Goal: Task Accomplishment & Management: Manage account settings

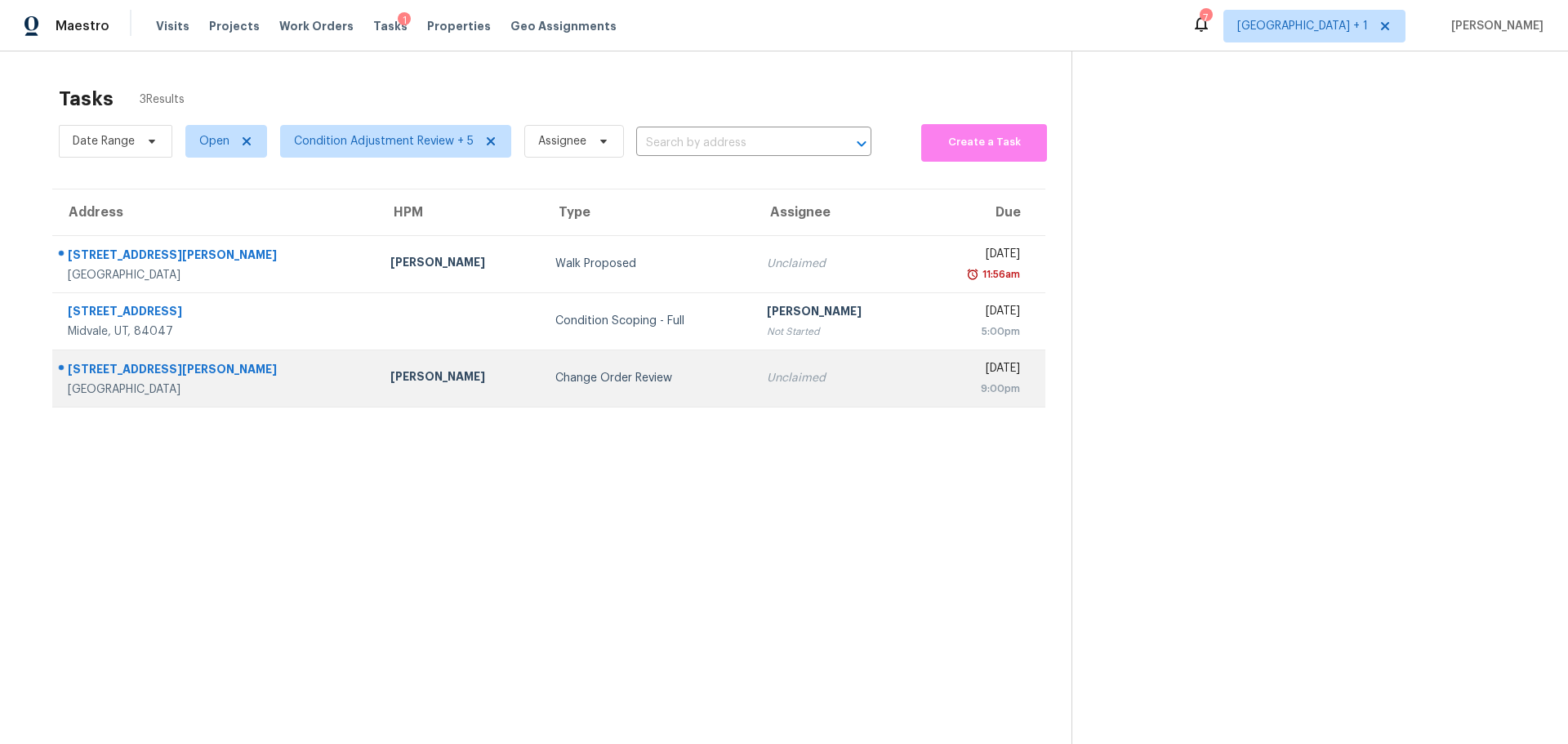
click at [391, 385] on div "[PERSON_NAME]" at bounding box center [460, 378] width 139 height 20
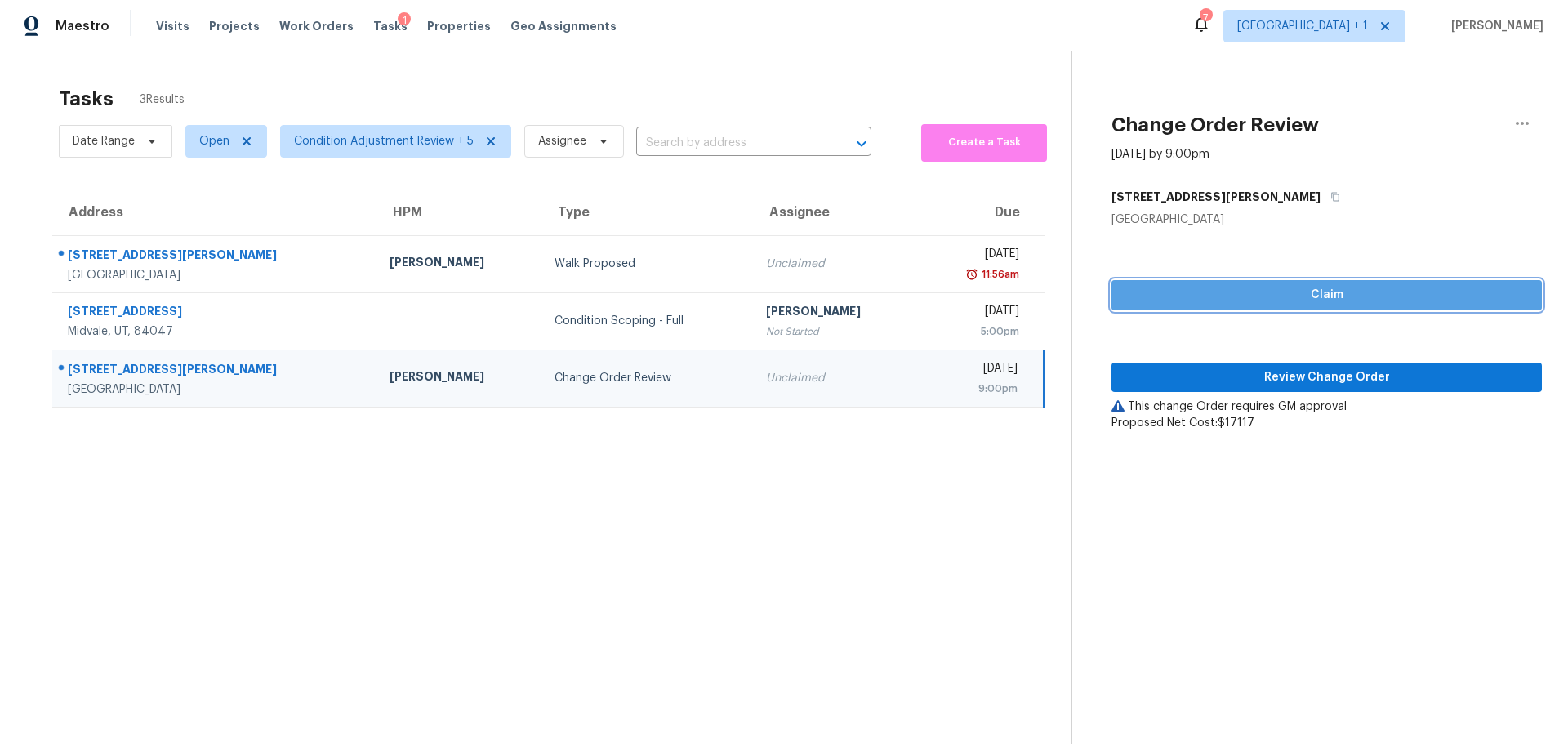
click at [1248, 296] on span "Claim" at bounding box center [1327, 295] width 404 height 20
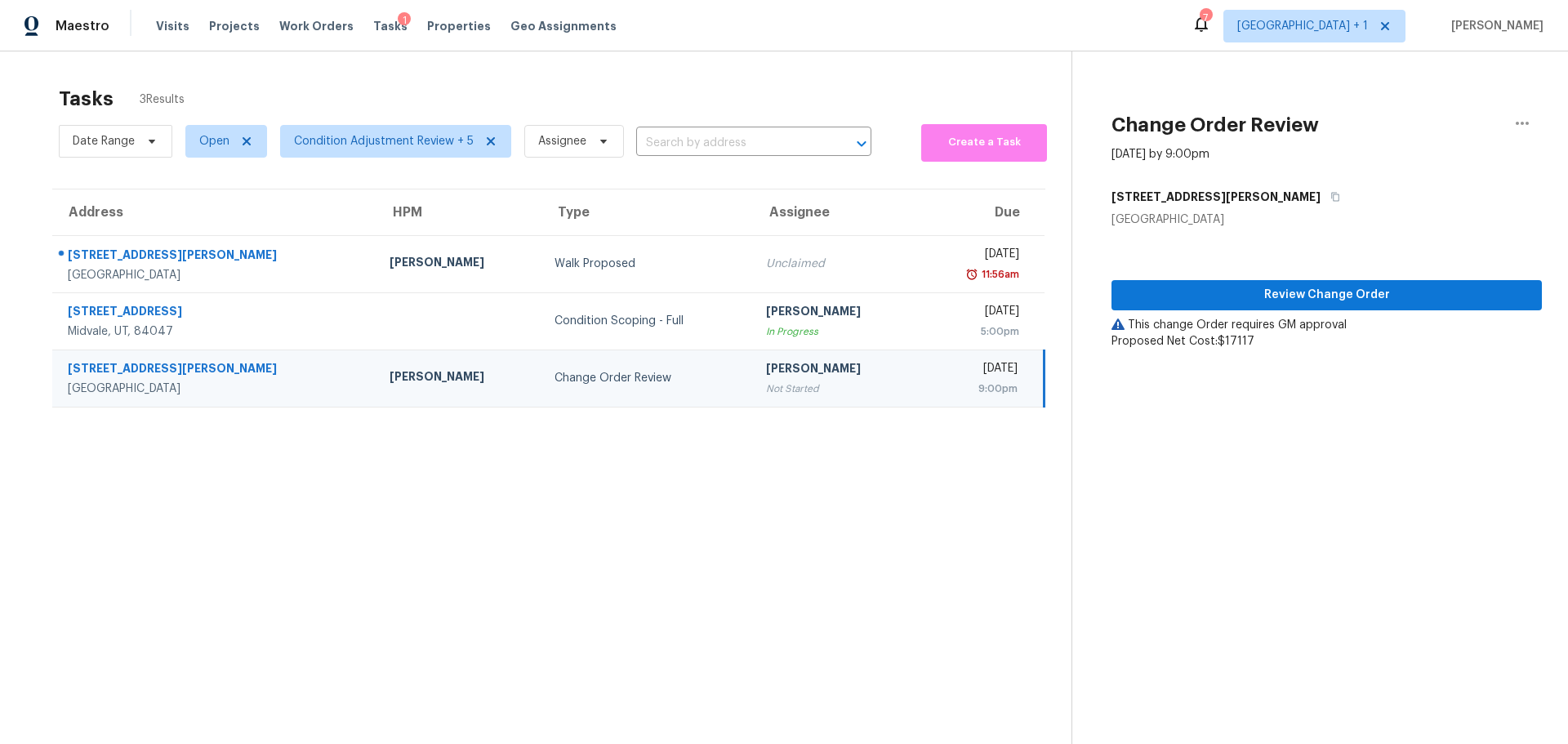
click at [587, 386] on td "Change Order Review" at bounding box center [647, 377] width 211 height 57
click at [1215, 295] on span "Review Change Order" at bounding box center [1327, 295] width 404 height 20
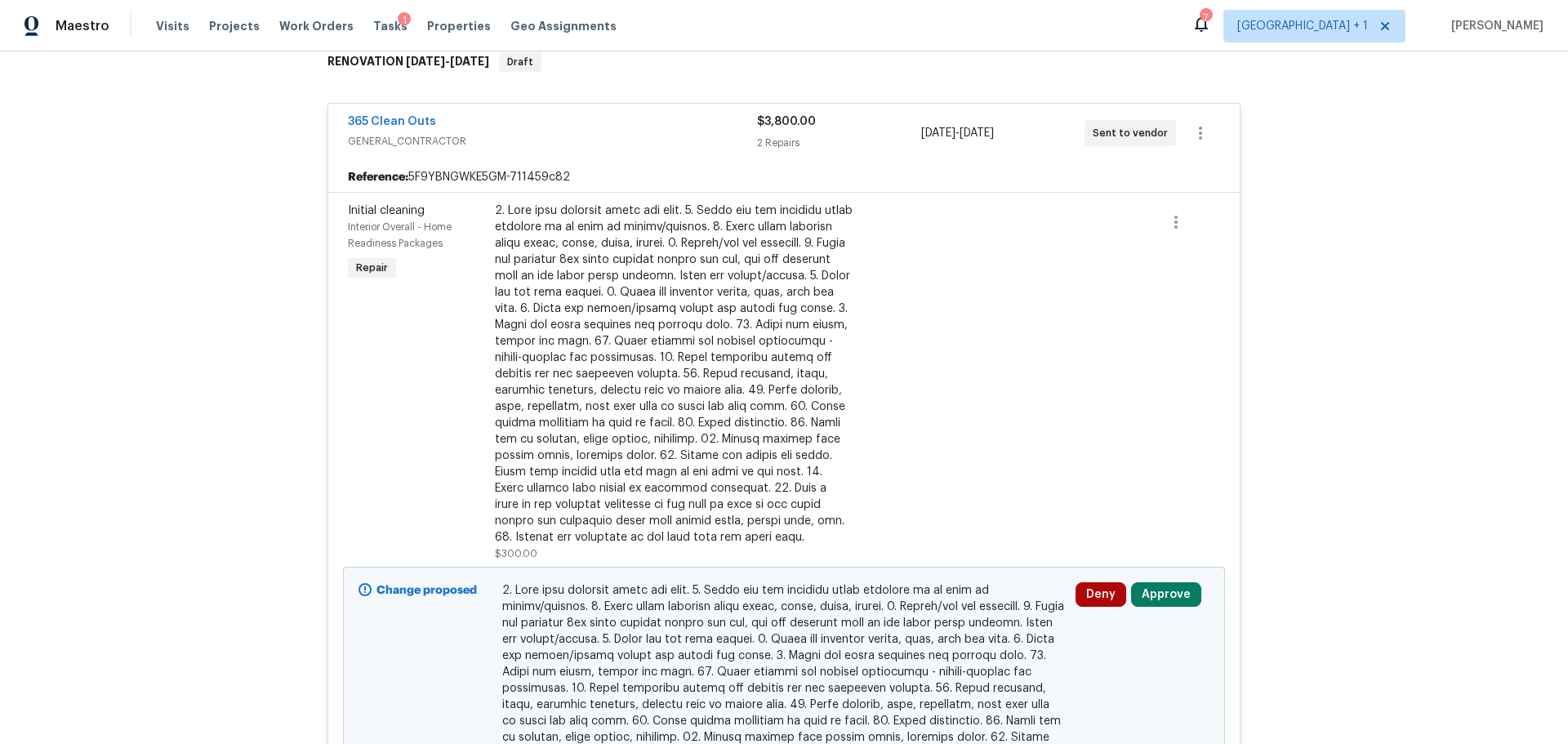
scroll to position [327, 0]
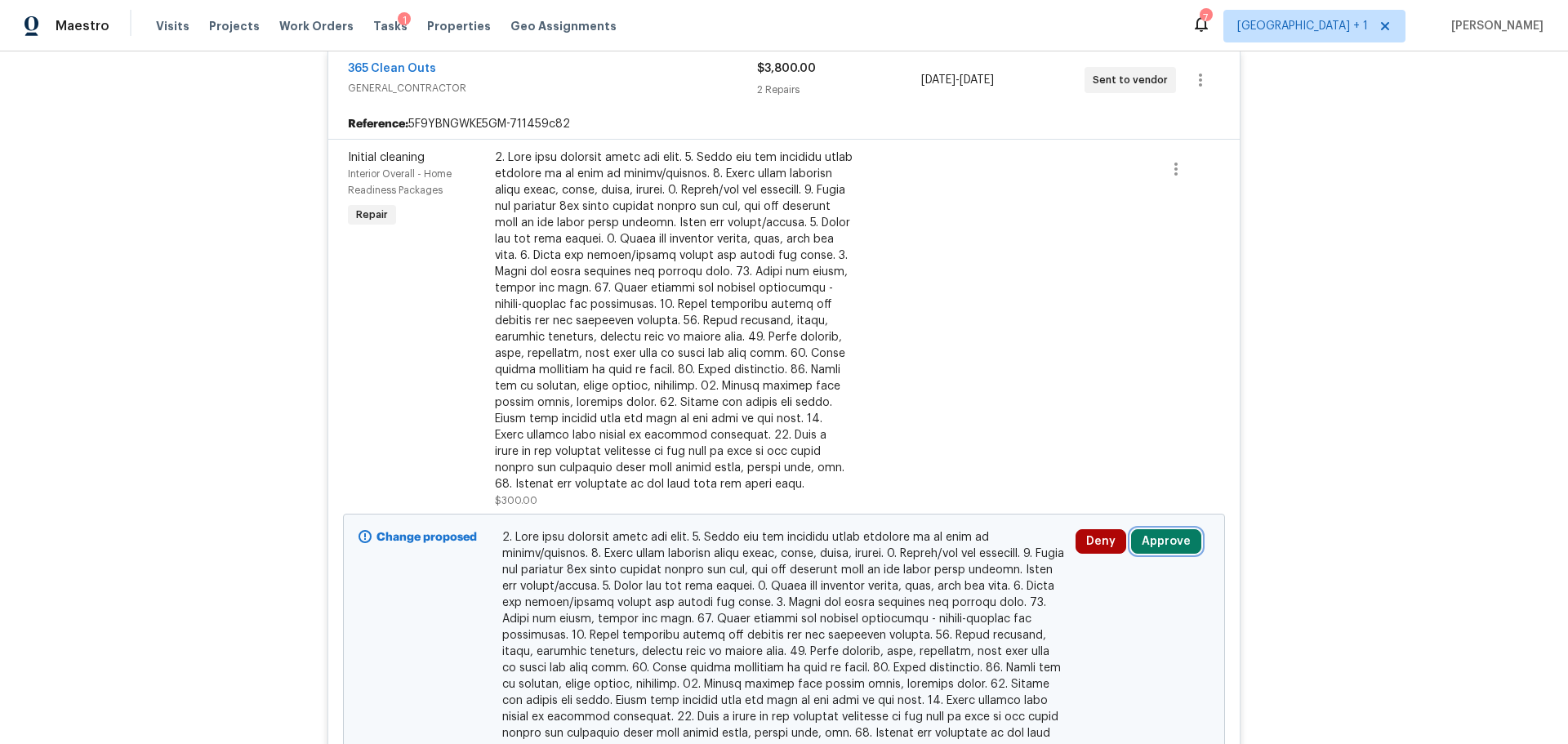
click at [1141, 536] on button "Approve" at bounding box center [1166, 541] width 70 height 24
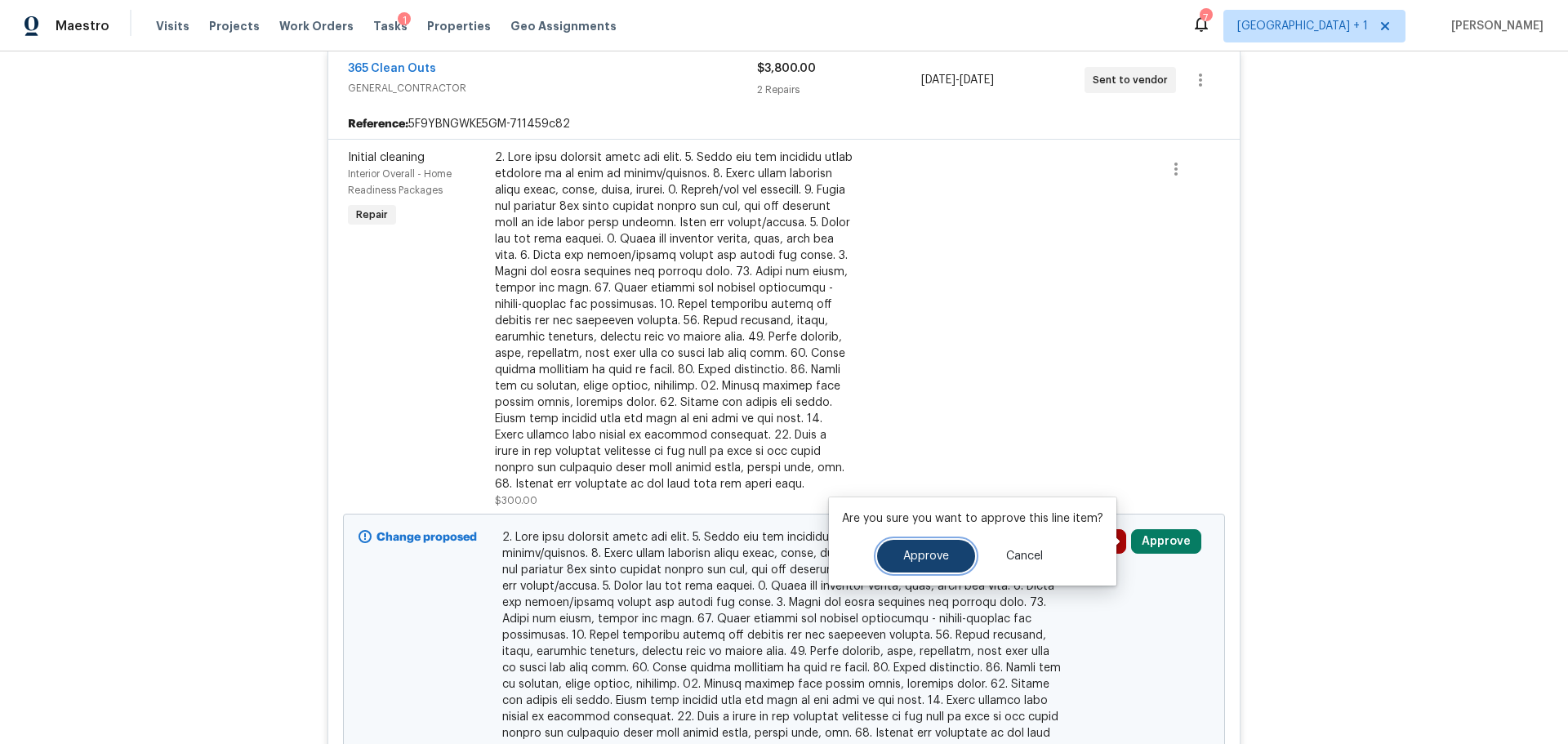
click at [930, 548] on button "Approve" at bounding box center [925, 557] width 98 height 33
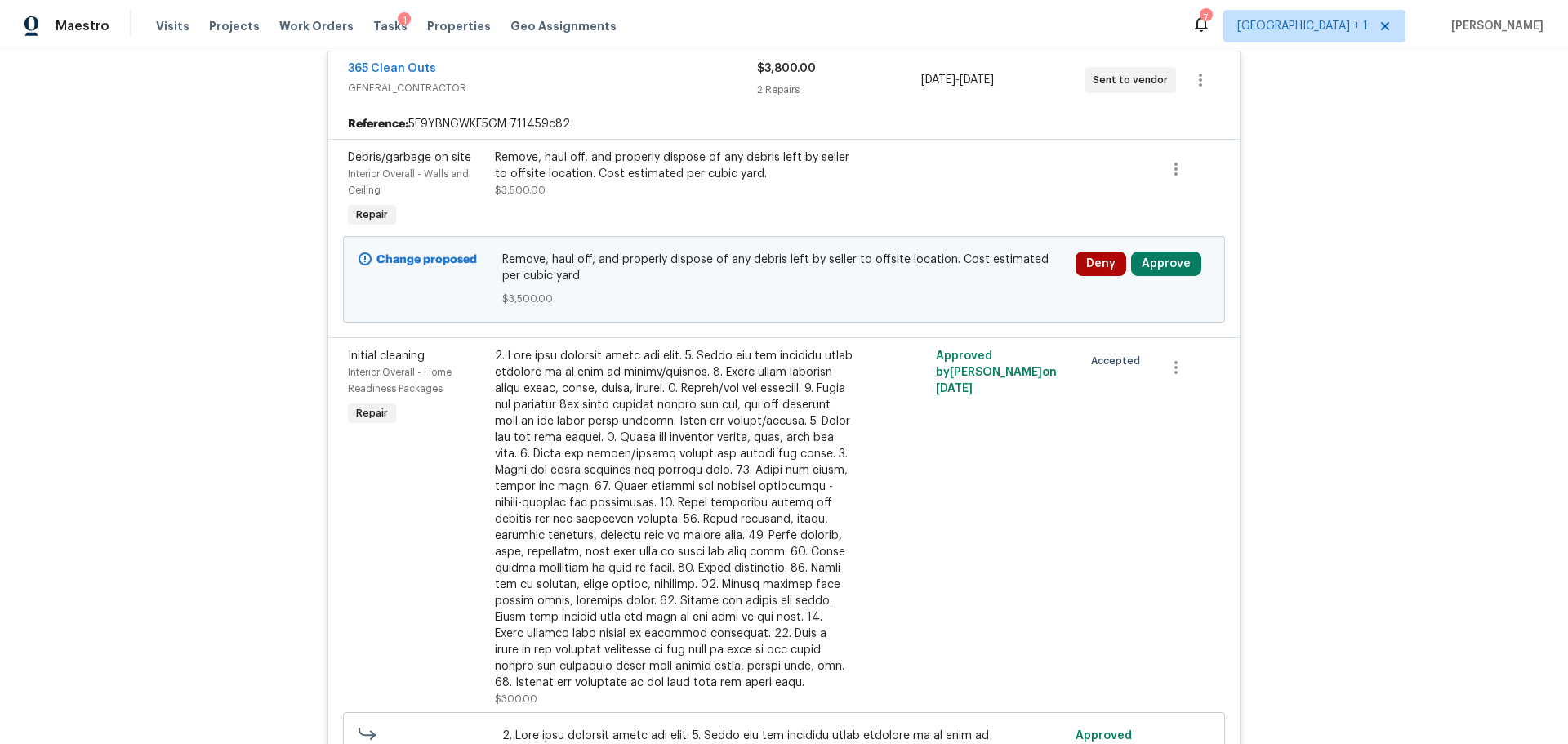
click at [810, 205] on div "Remove, haul off, and properly dispose of any debris left by seller to offsite …" at bounding box center [673, 190] width 368 height 91
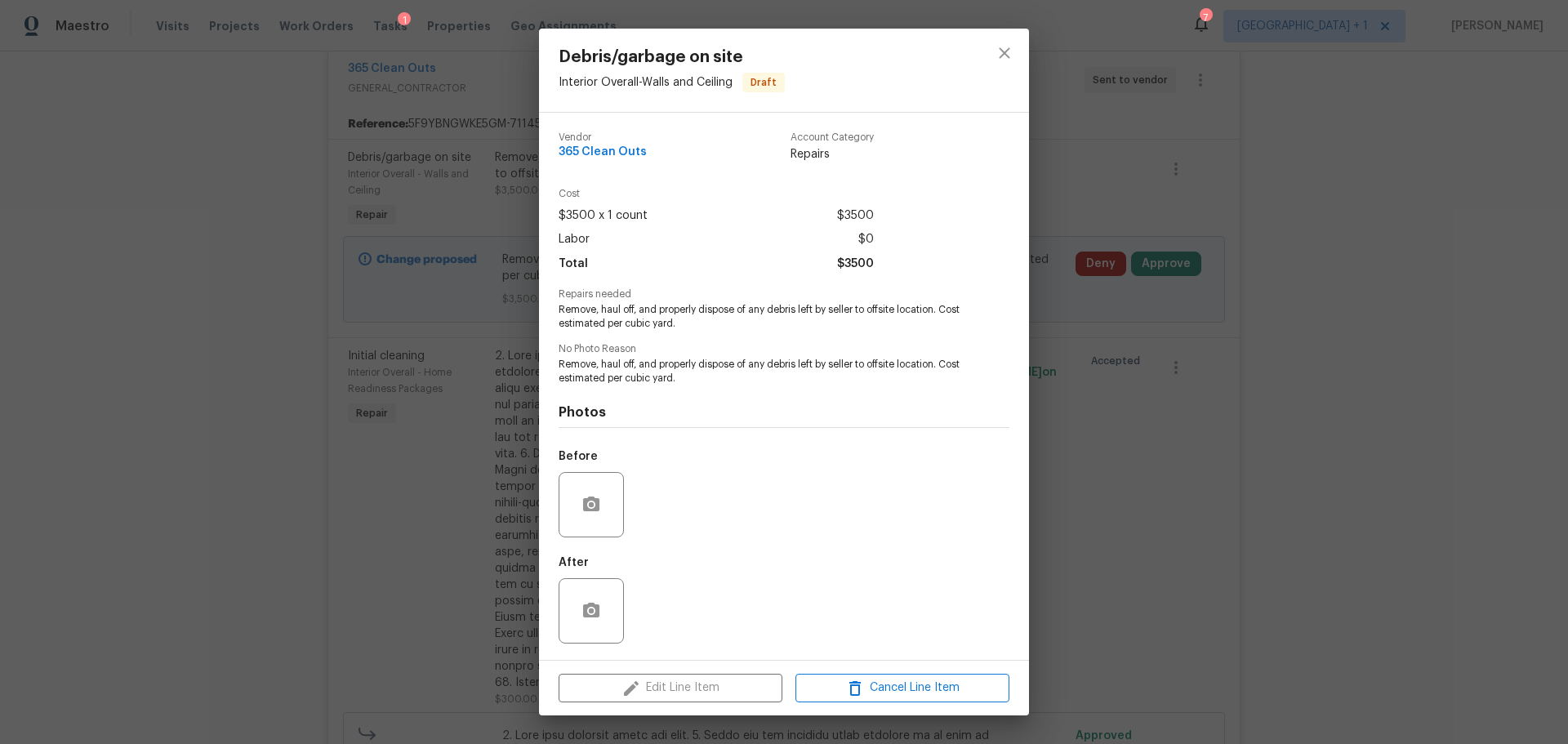
click at [1196, 366] on div "Debris/garbage on site Interior Overall - Walls and Ceiling Draft Vendor 365 Cl…" at bounding box center [784, 372] width 1568 height 744
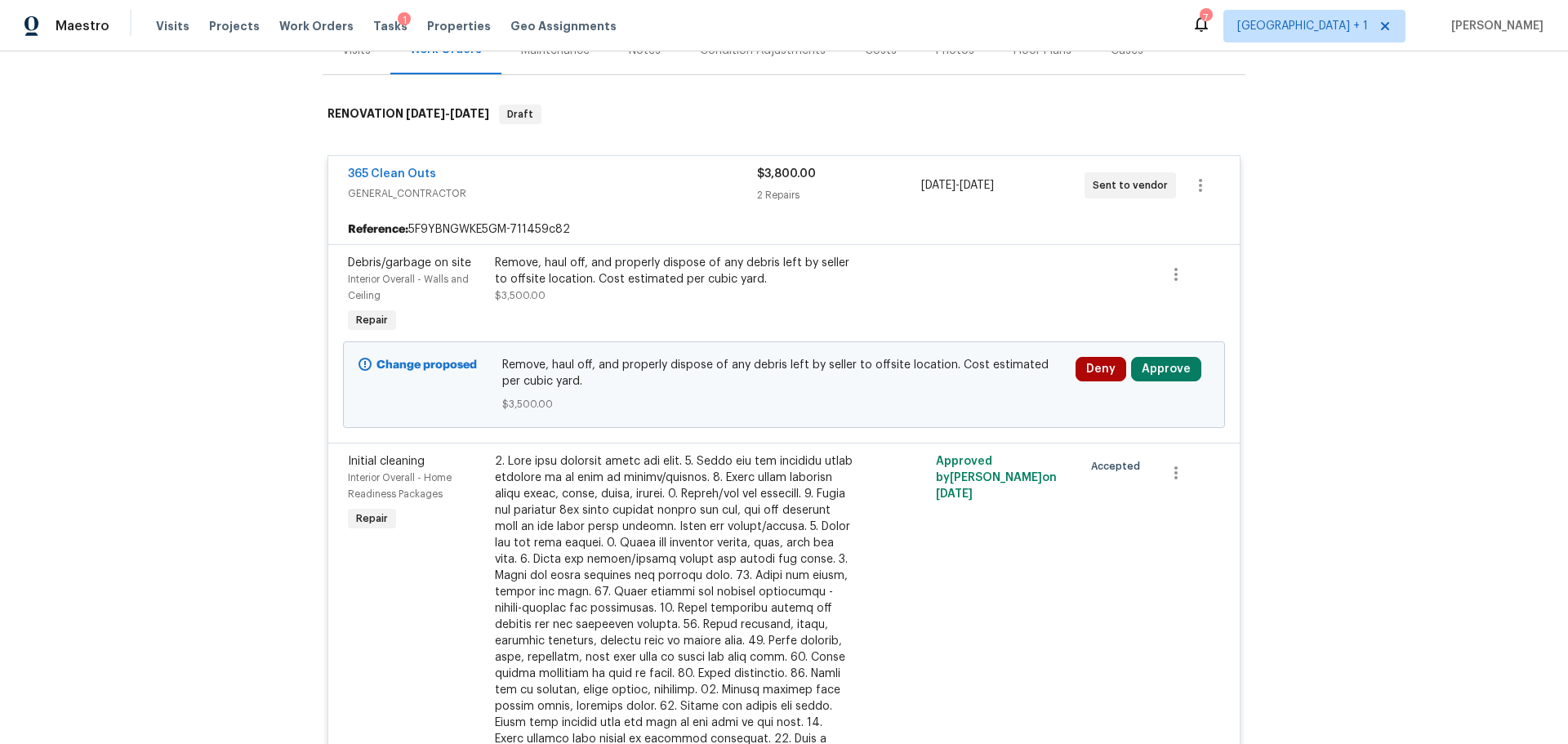
scroll to position [163, 0]
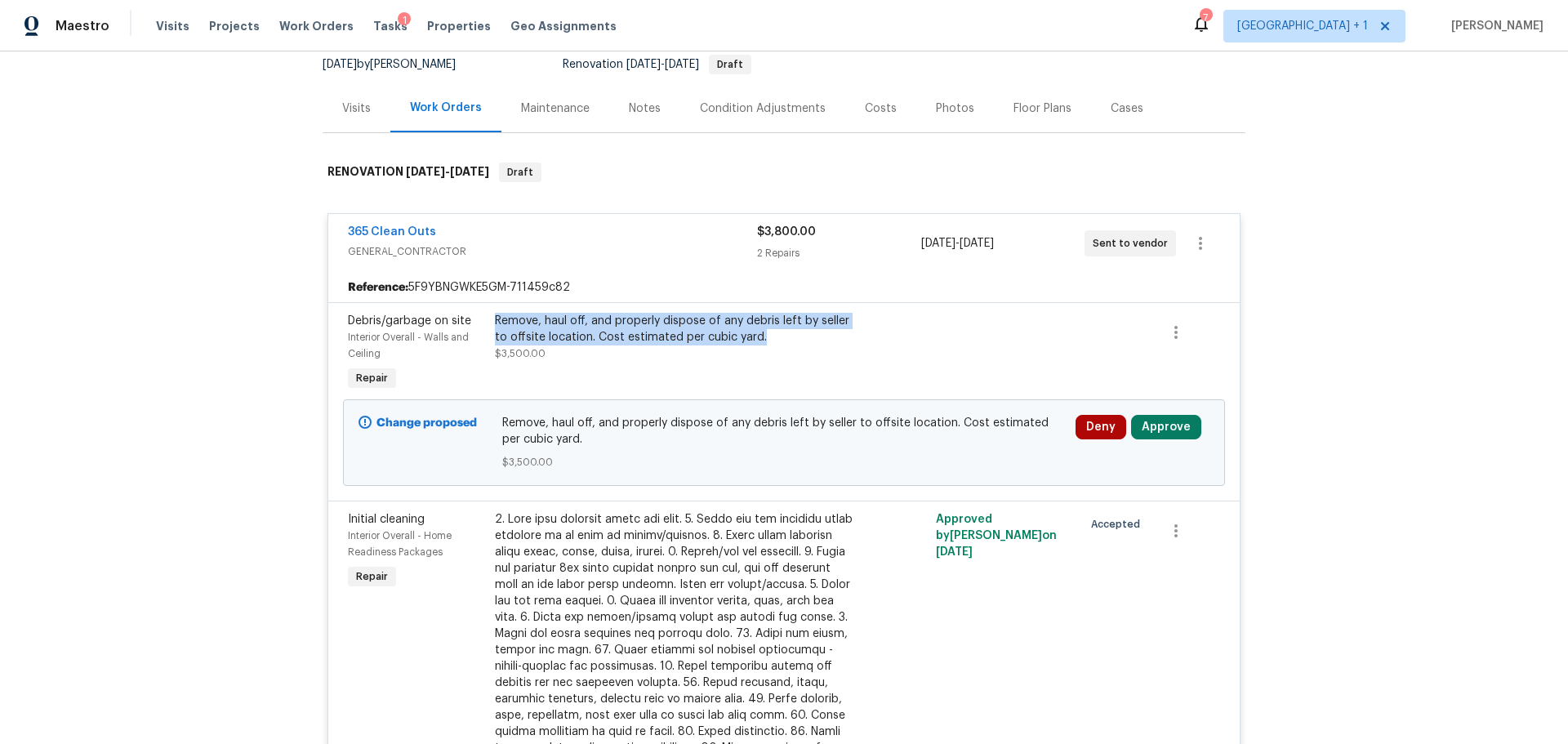
drag, startPoint x: 490, startPoint y: 318, endPoint x: 756, endPoint y: 341, distance: 267.0
click at [756, 341] on div "Remove, haul off, and properly dispose of any debris left by seller to offsite …" at bounding box center [673, 330] width 358 height 33
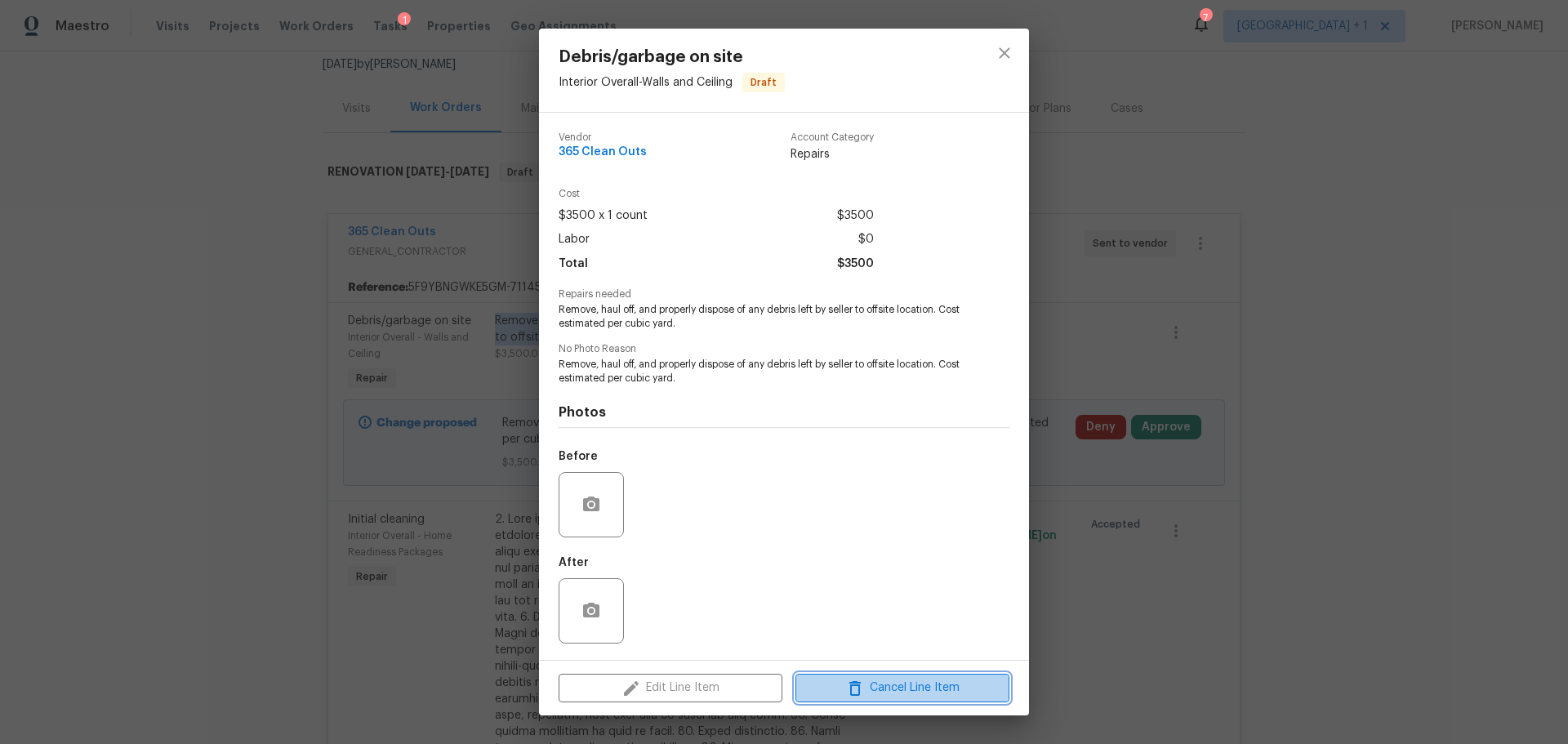
click at [905, 692] on span "Cancel Line Item" at bounding box center [902, 688] width 205 height 20
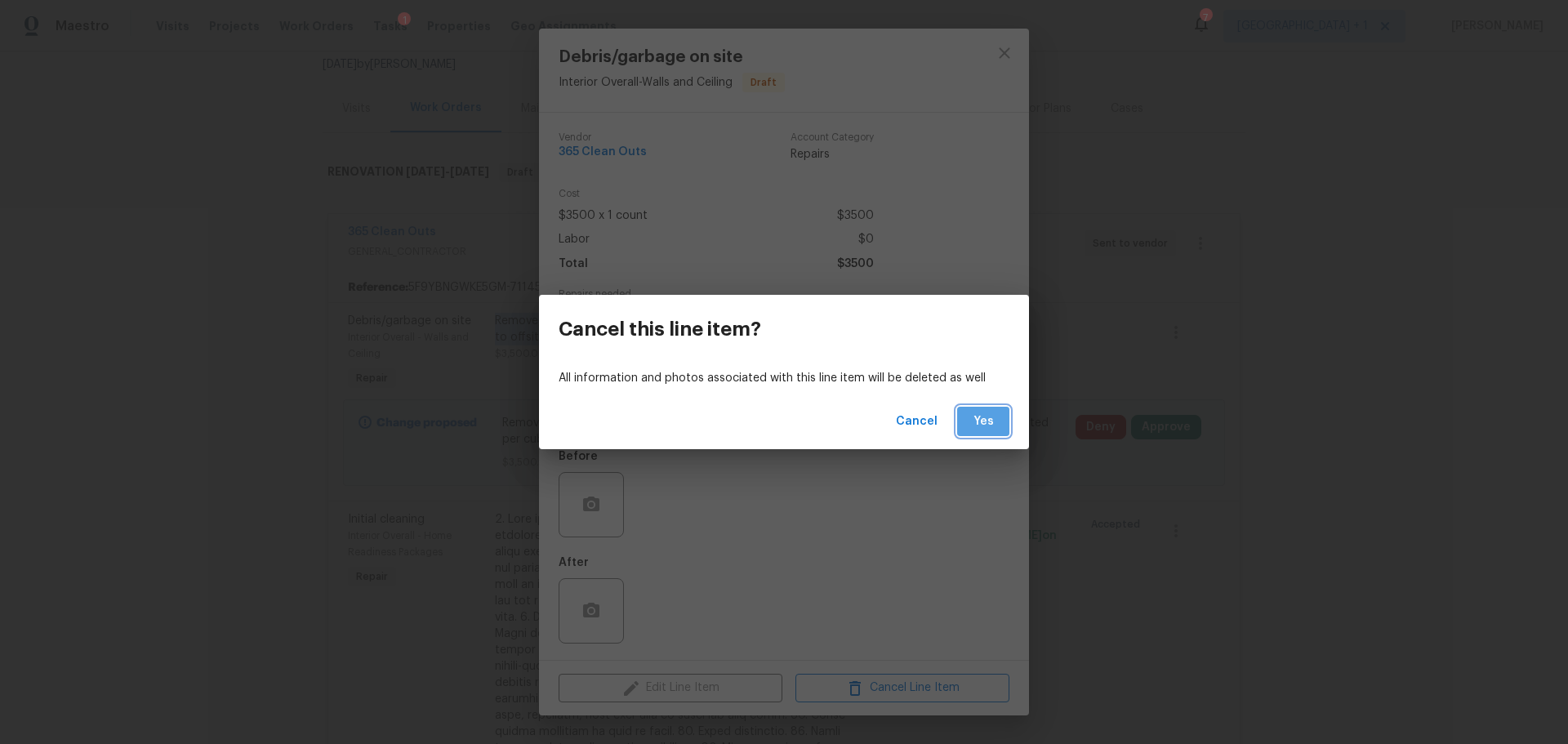
click at [970, 425] on span "Yes" at bounding box center [982, 421] width 26 height 20
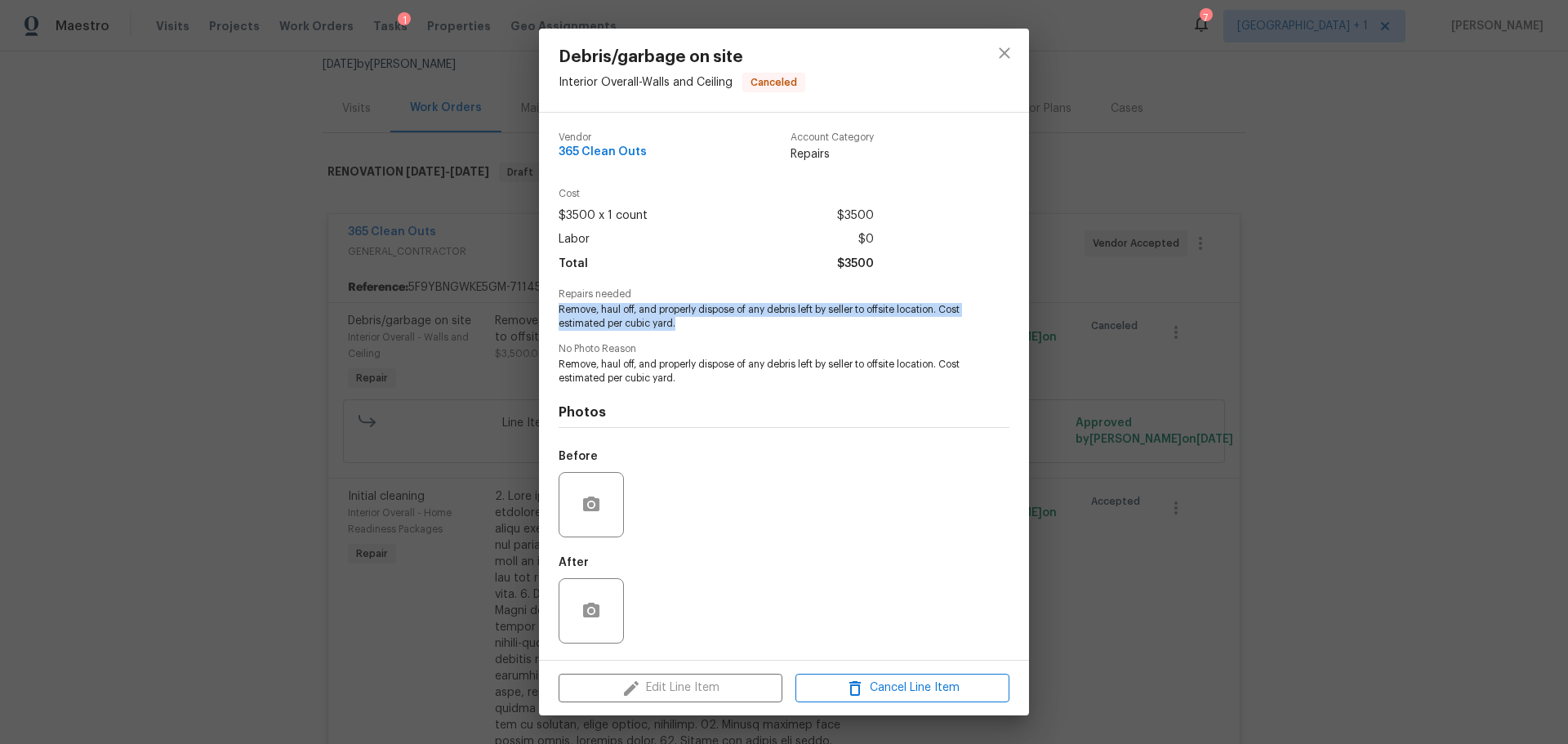
drag, startPoint x: 560, startPoint y: 307, endPoint x: 714, endPoint y: 321, distance: 154.6
click at [714, 321] on span "Remove, haul off, and properly dispose of any debris left by seller to offsite …" at bounding box center [761, 316] width 406 height 28
copy span "Remove, haul off, and properly dispose of any debris left by seller to offsite …"
click at [1034, 670] on div "Debris/garbage on site Interior Overall - Walls and Ceiling Canceled Vendor 365…" at bounding box center [784, 372] width 1568 height 744
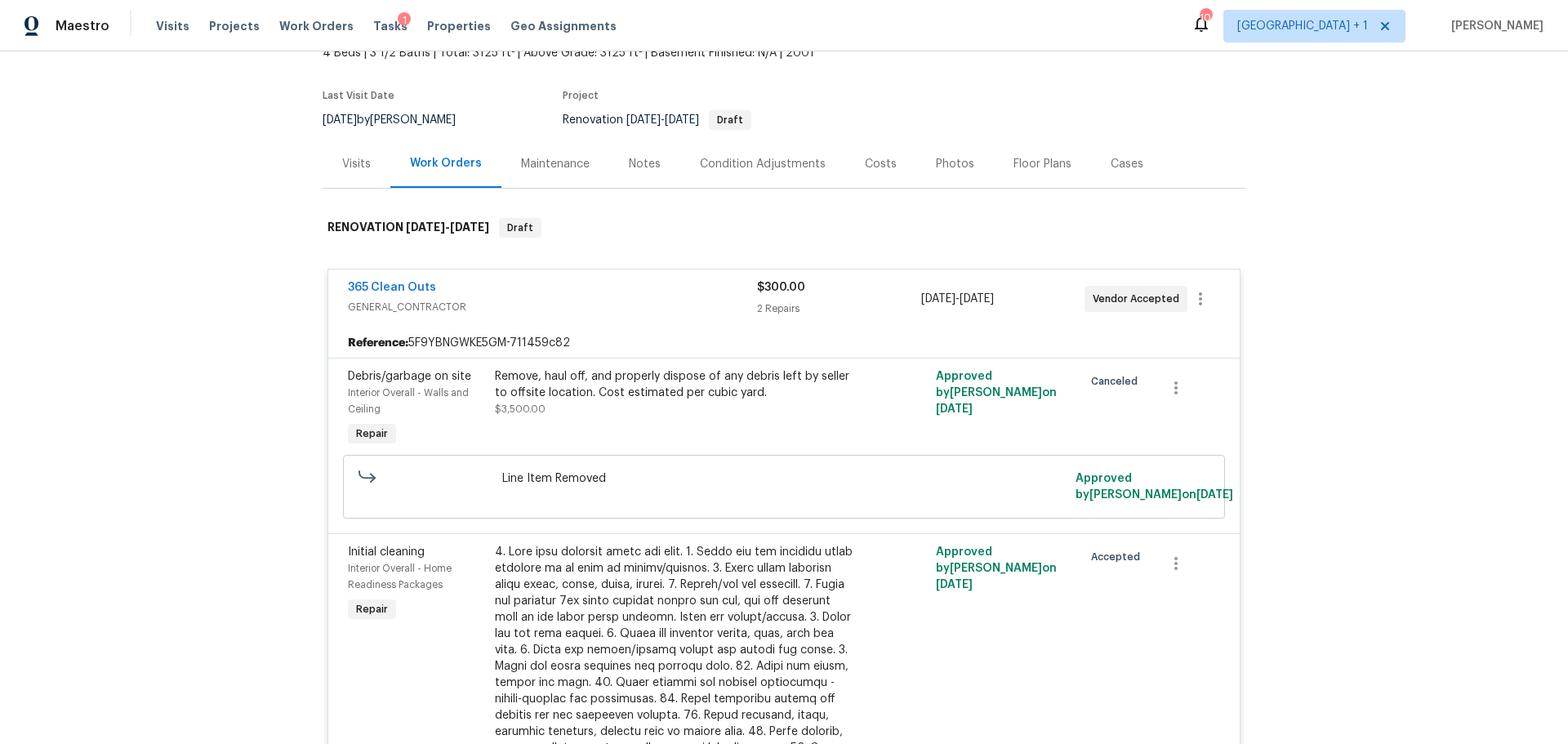
scroll to position [81, 0]
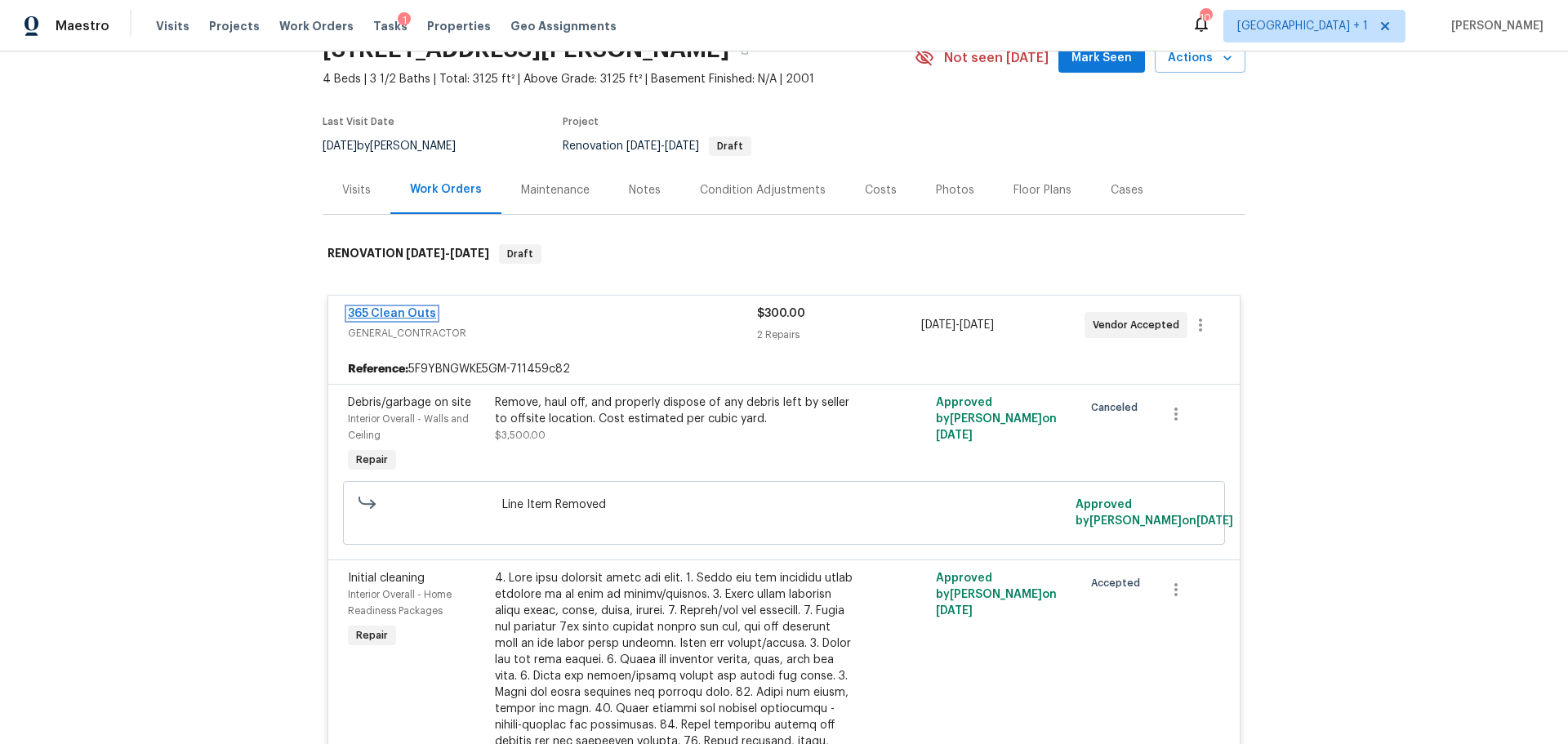
click at [387, 315] on link "365 Clean Outs" at bounding box center [392, 313] width 88 height 12
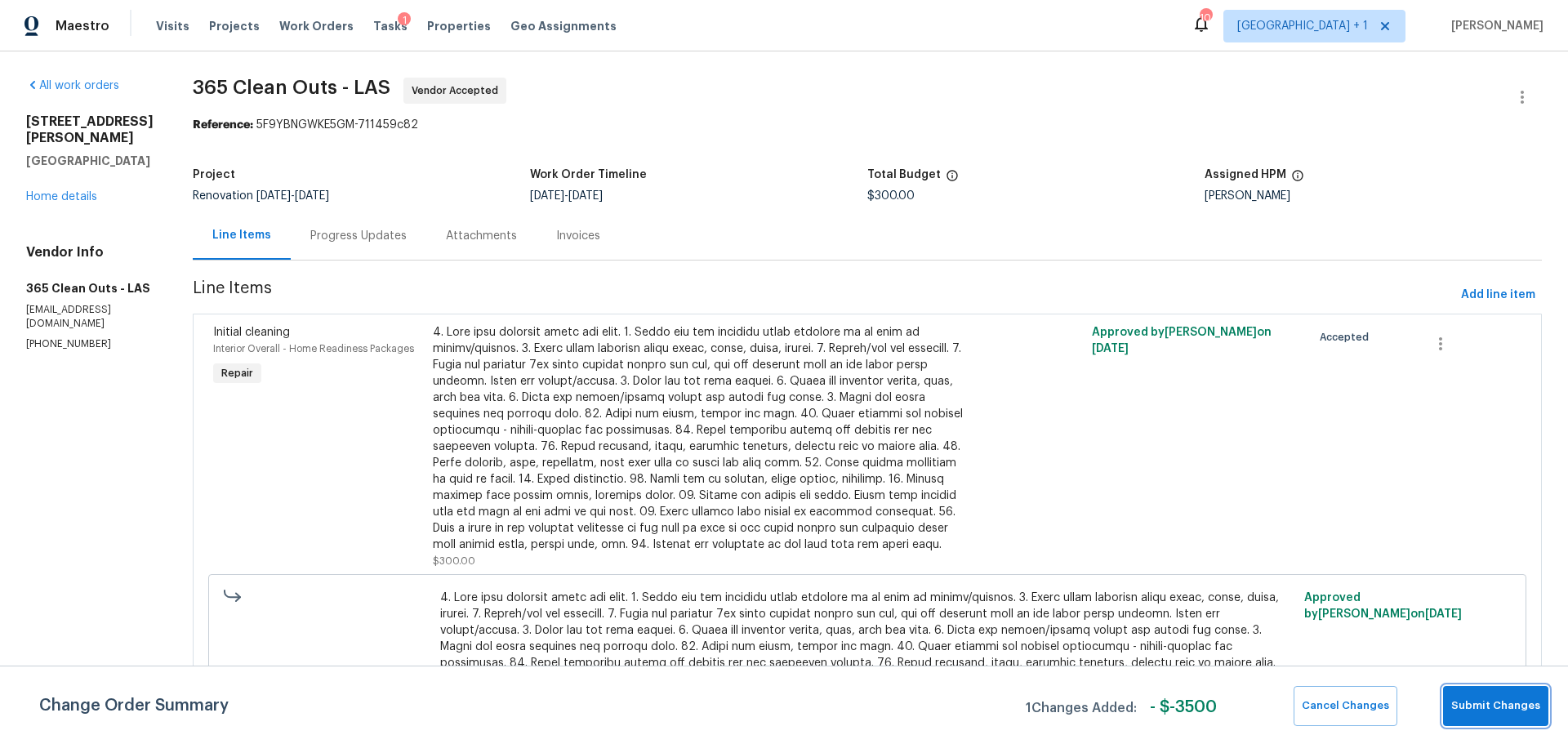
click at [1518, 707] on span "Submit Changes" at bounding box center [1495, 705] width 89 height 18
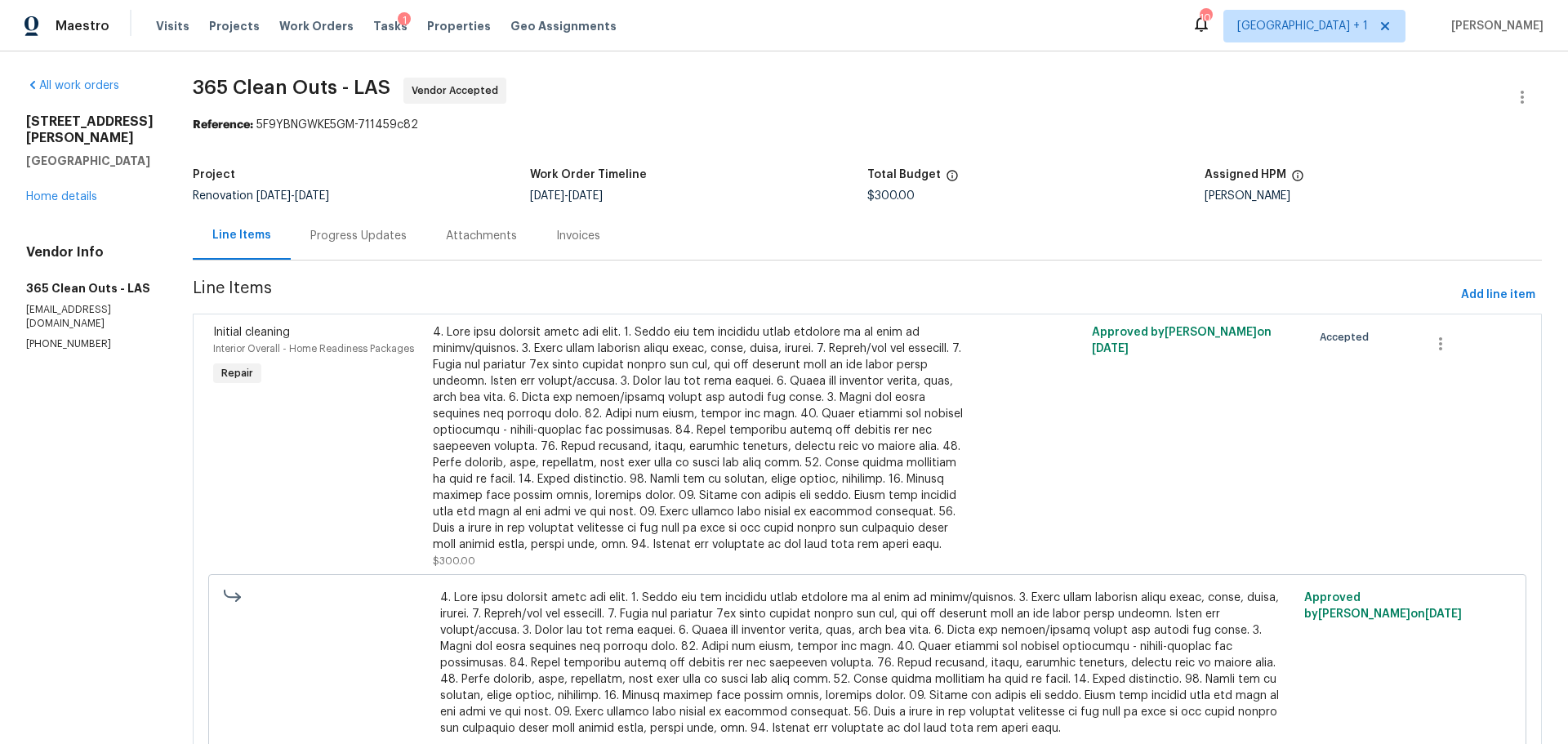
scroll to position [105, 0]
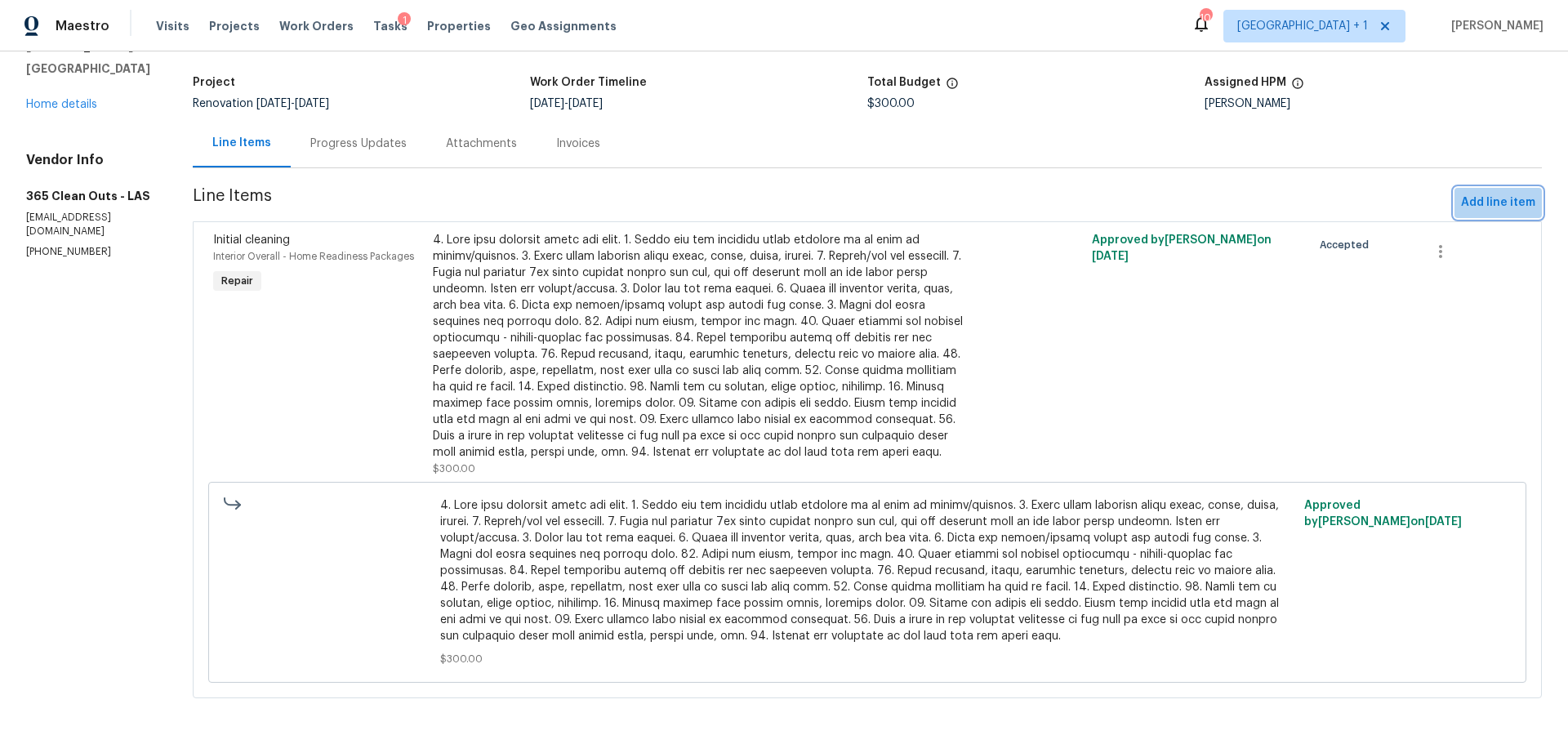
click at [1489, 193] on span "Add line item" at bounding box center [1498, 203] width 75 height 20
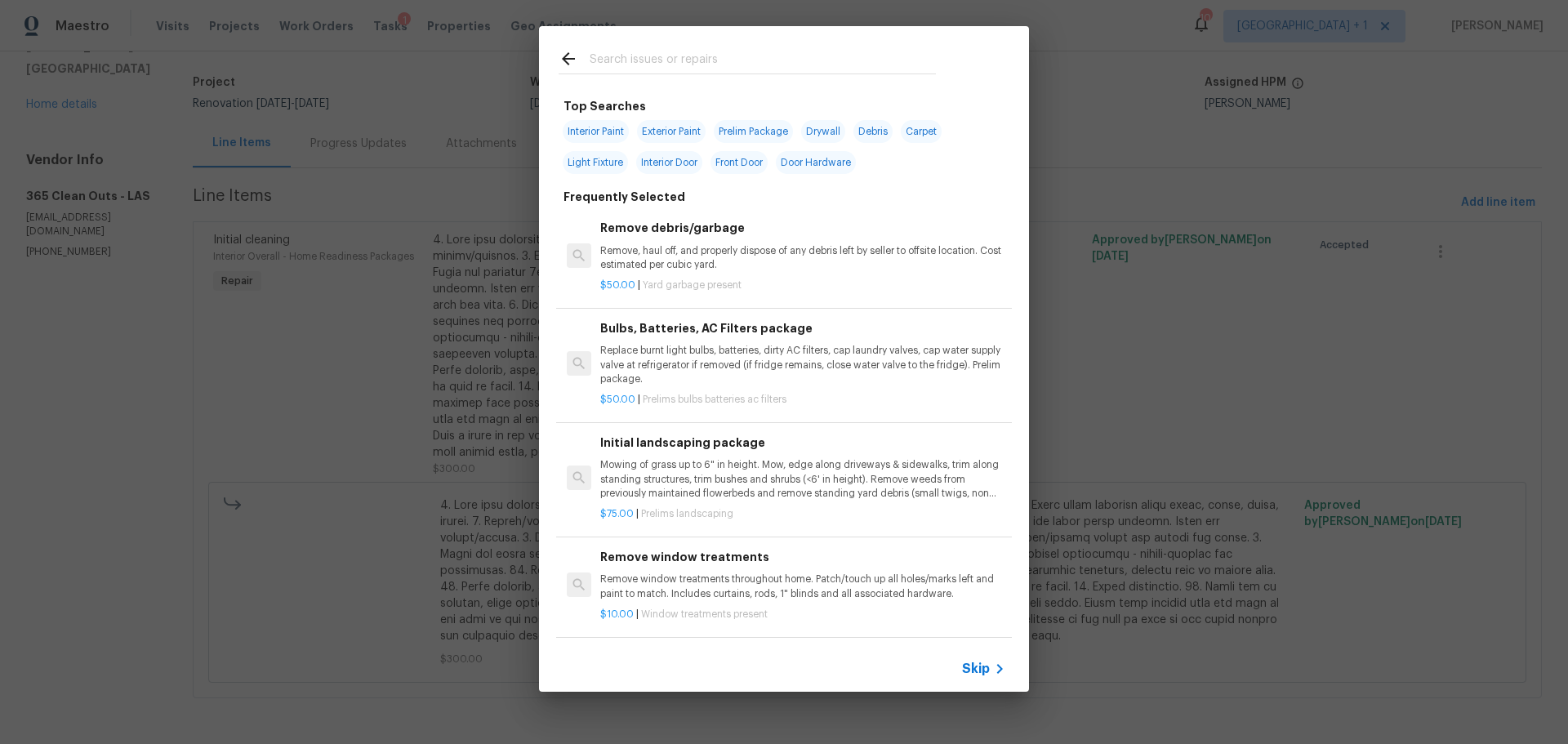
click at [751, 261] on p "Remove, haul off, and properly dispose of any debris left by seller to offsite …" at bounding box center [803, 258] width 405 height 28
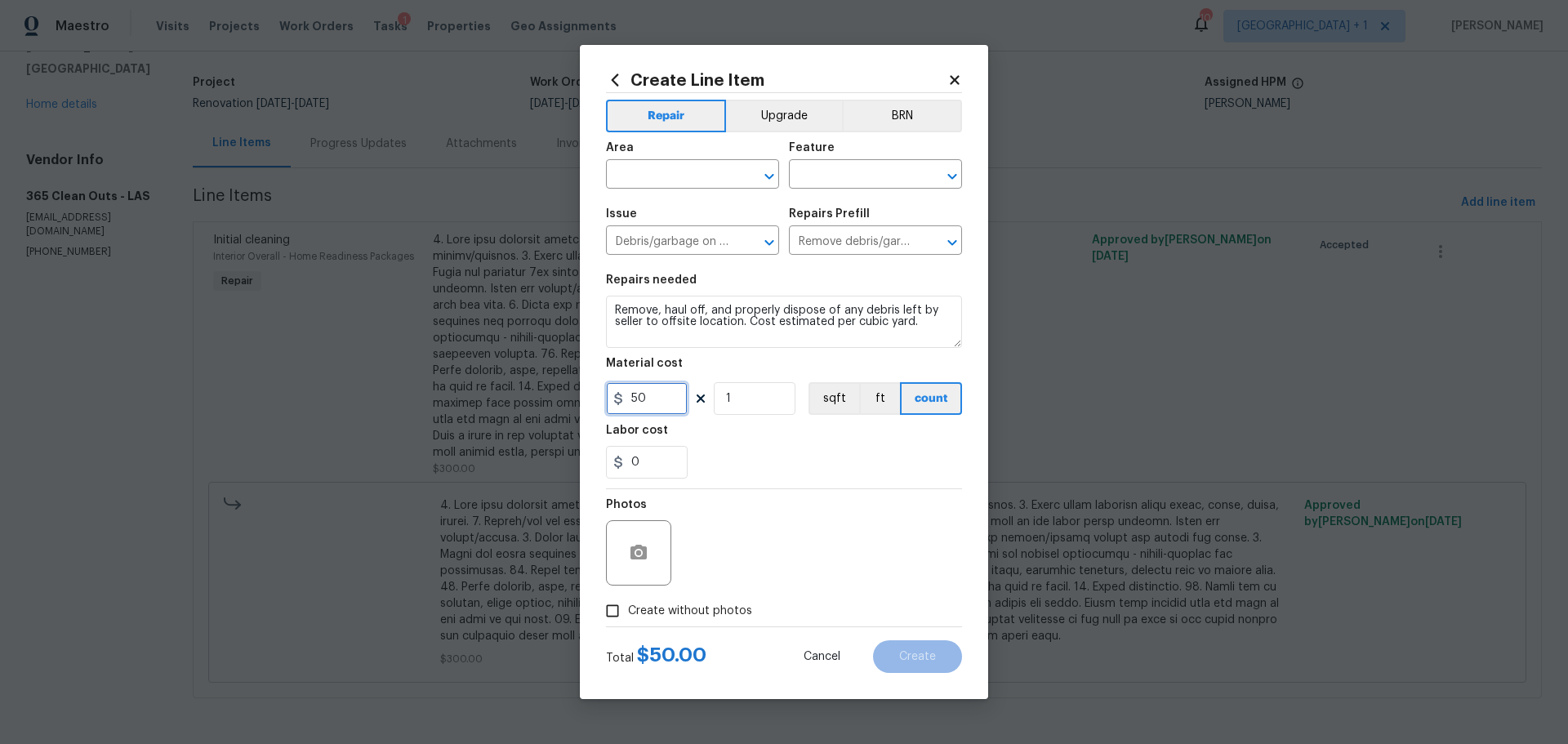
click at [628, 396] on input "50" at bounding box center [647, 399] width 81 height 33
drag, startPoint x: 735, startPoint y: 399, endPoint x: 767, endPoint y: 396, distance: 32.1
click at [764, 396] on input "1" at bounding box center [754, 399] width 81 height 33
type input "50"
click at [726, 170] on input "text" at bounding box center [669, 176] width 127 height 25
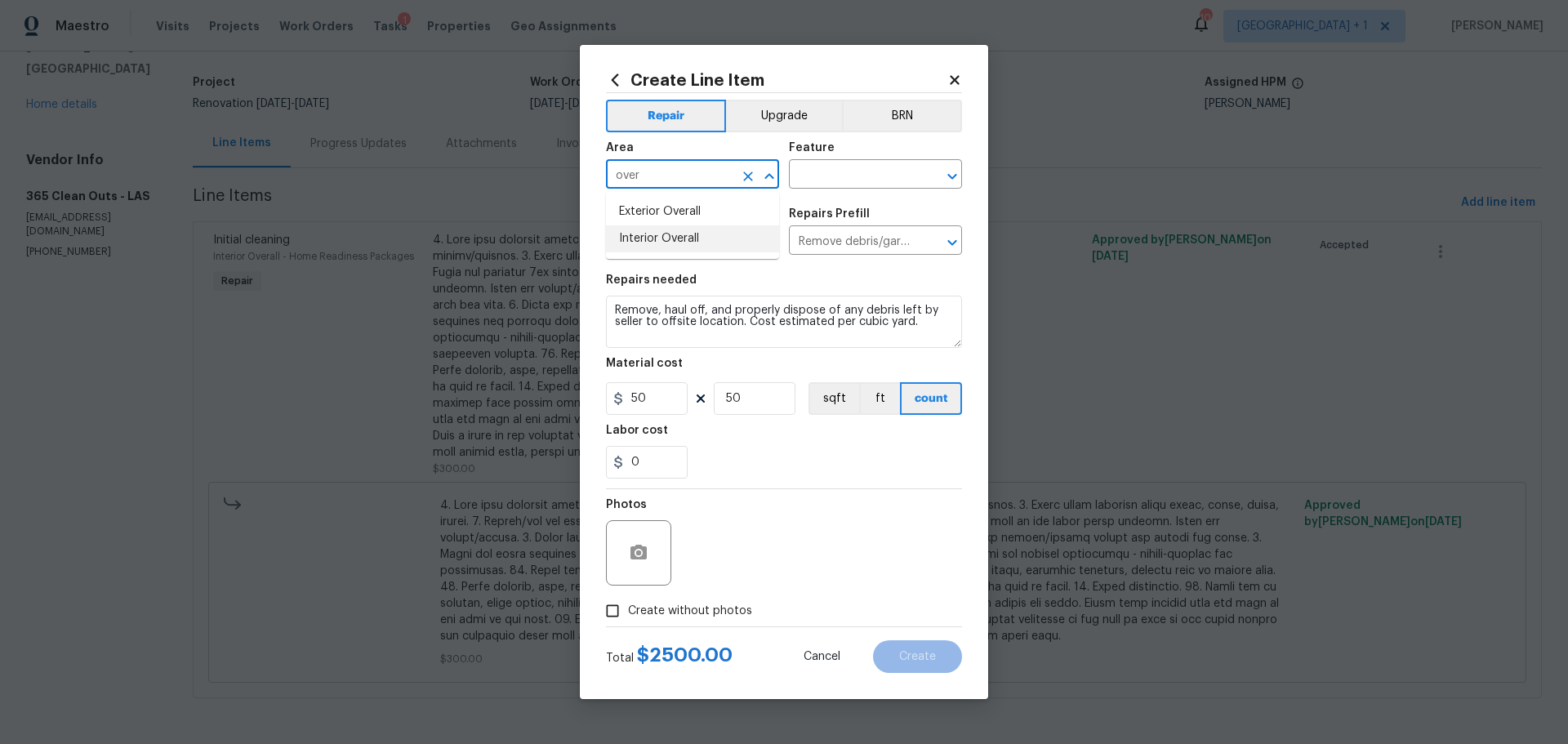
click at [697, 236] on li "Interior Overall" at bounding box center [692, 239] width 174 height 27
type input "Interior Overall"
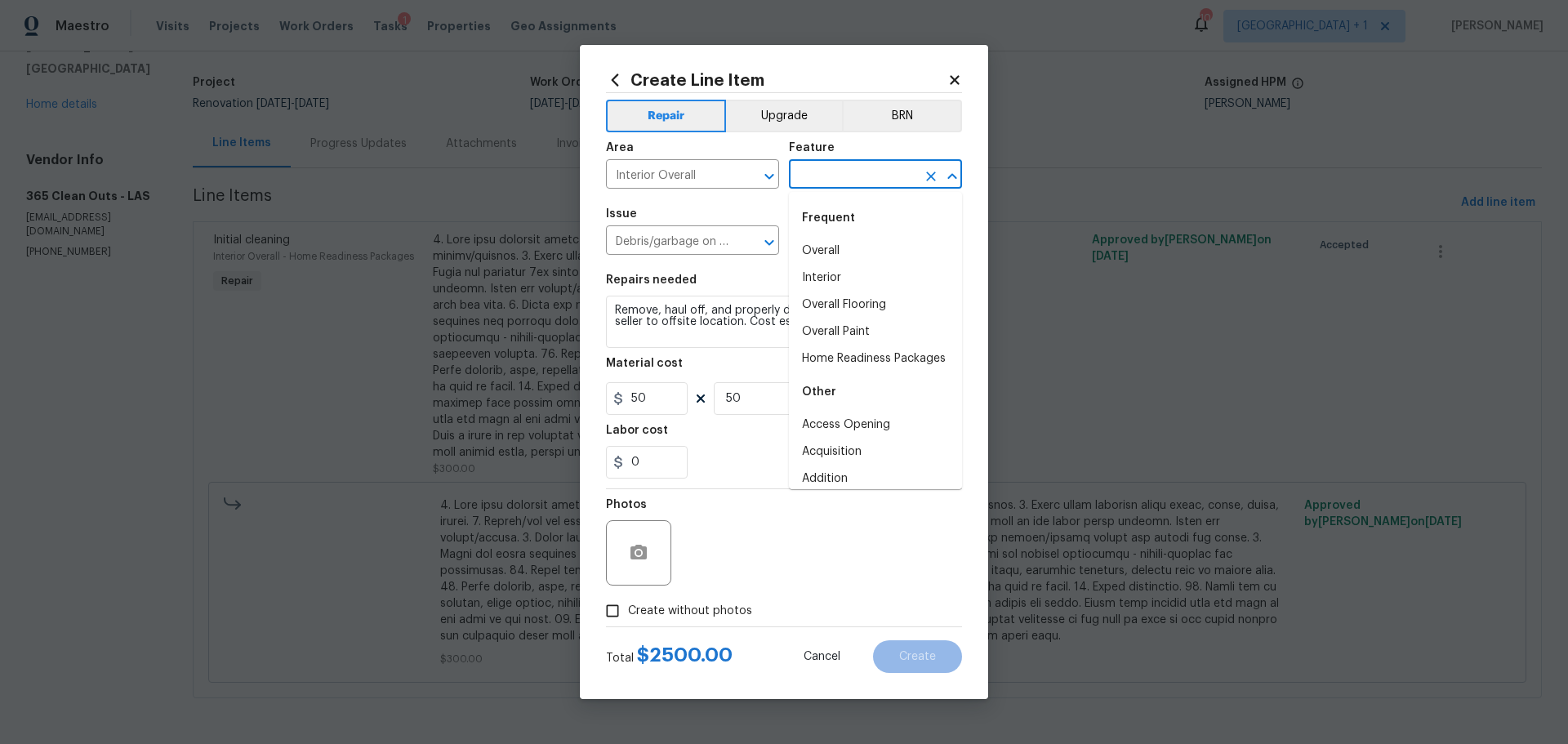
click at [805, 182] on input "text" at bounding box center [851, 176] width 127 height 25
click at [843, 241] on li "Overall" at bounding box center [875, 251] width 174 height 27
type input "Overall"
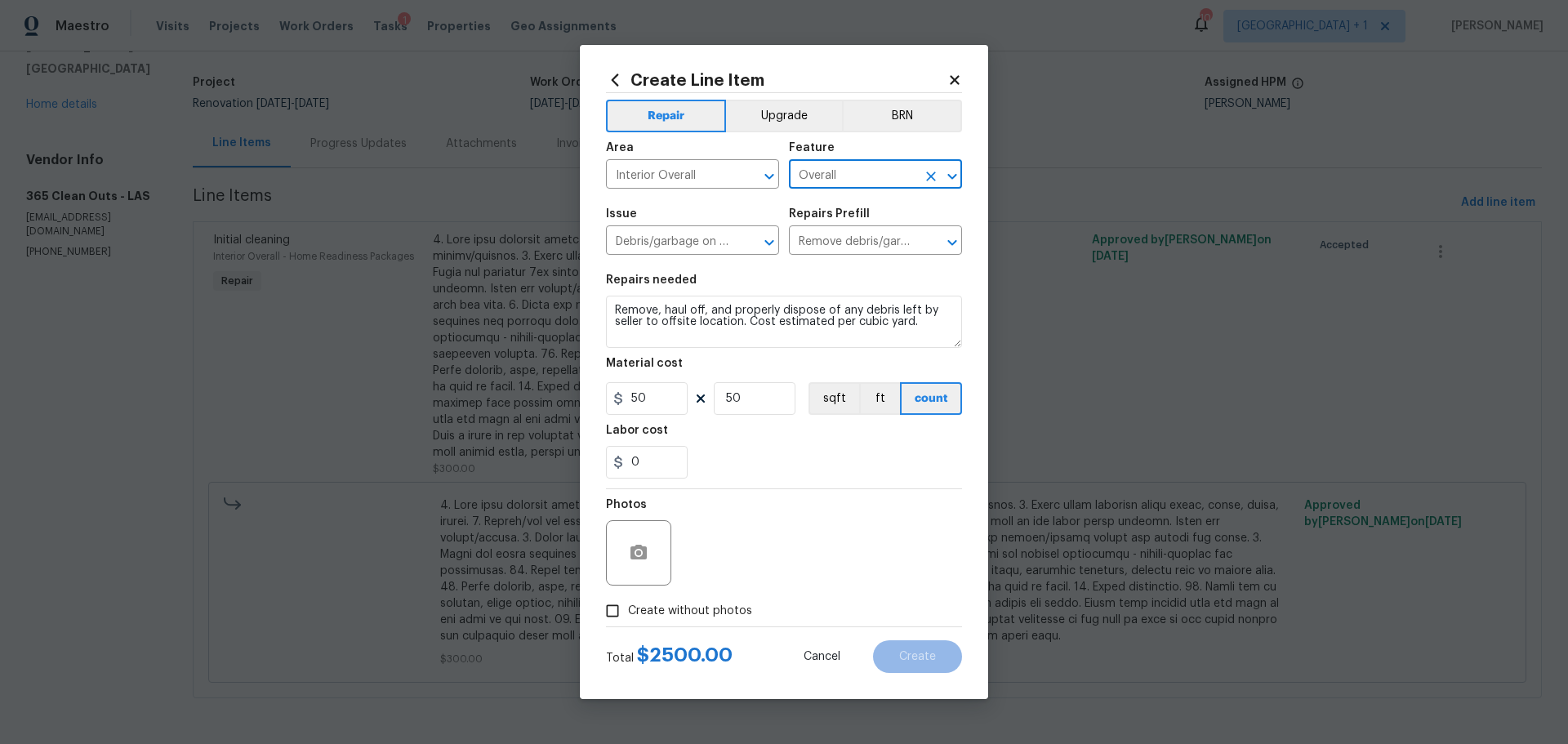
click at [817, 543] on div "Photos" at bounding box center [784, 541] width 356 height 106
click at [608, 608] on input "Create without photos" at bounding box center [613, 611] width 31 height 31
checkbox input "true"
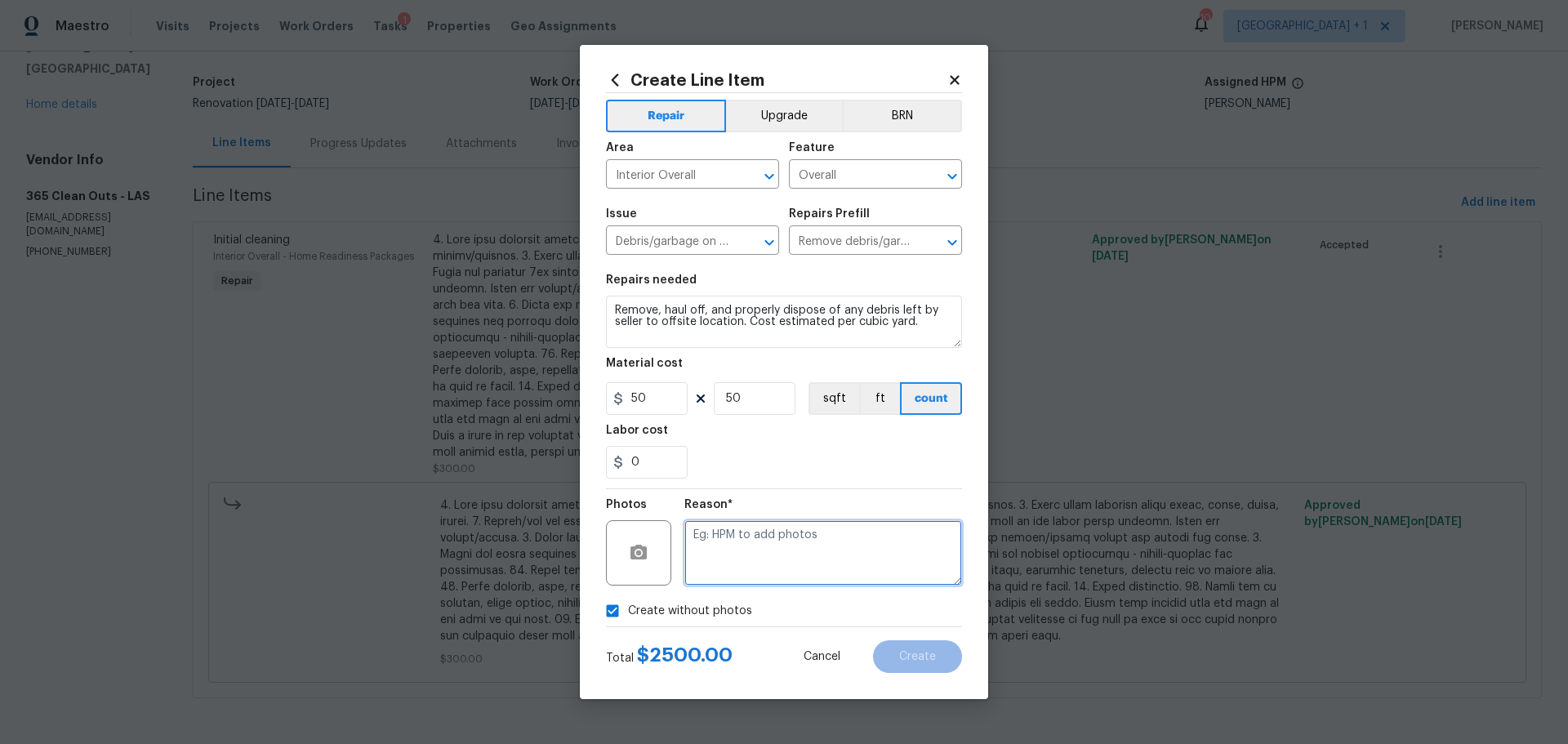
paste textarea "Remove, haul off, and properly dispose of any debris left by seller to offsite …"
type textarea "Remove, haul off, and properly dispose of any debris left by seller to offsite …"
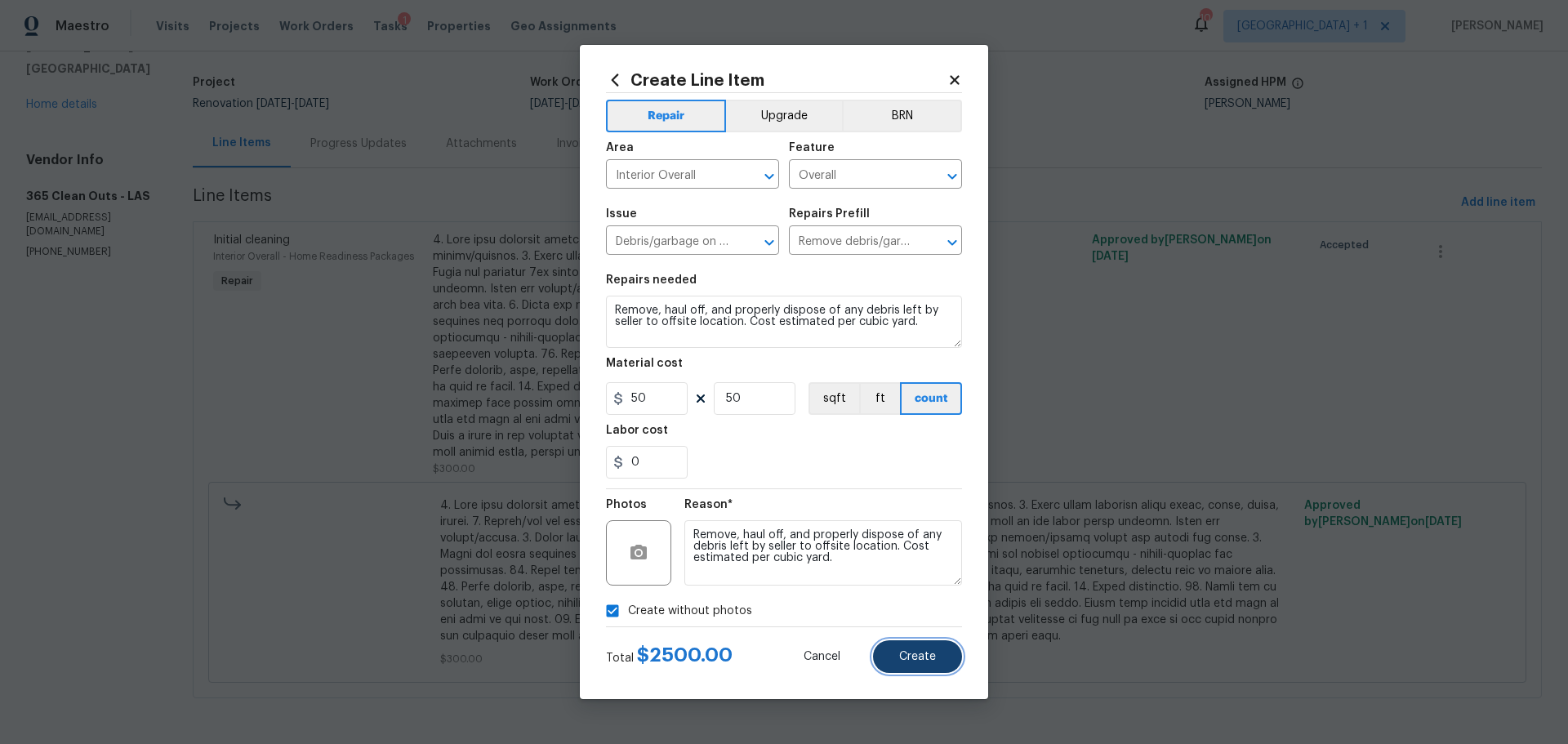
click at [925, 653] on span "Create" at bounding box center [917, 657] width 37 height 13
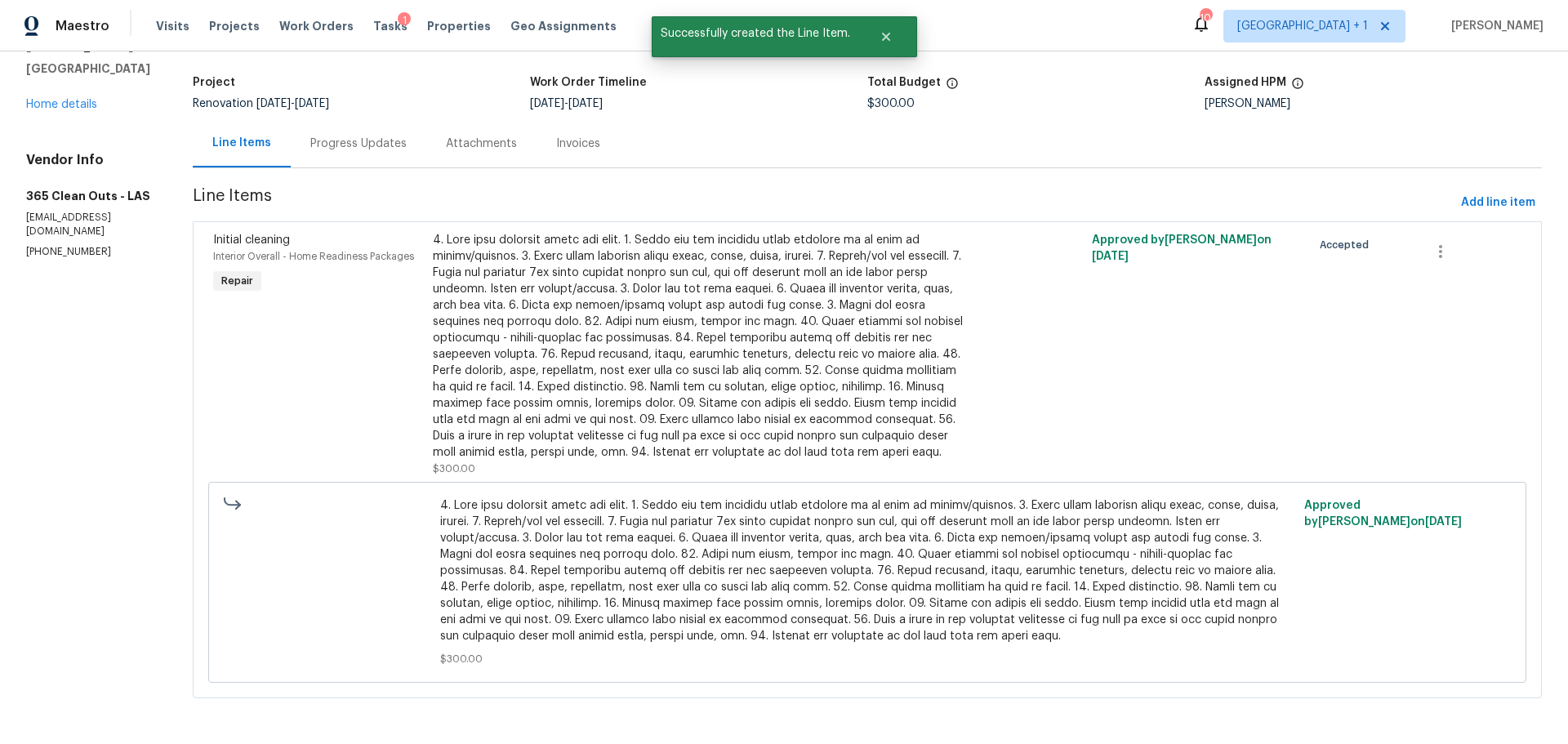
scroll to position [0, 0]
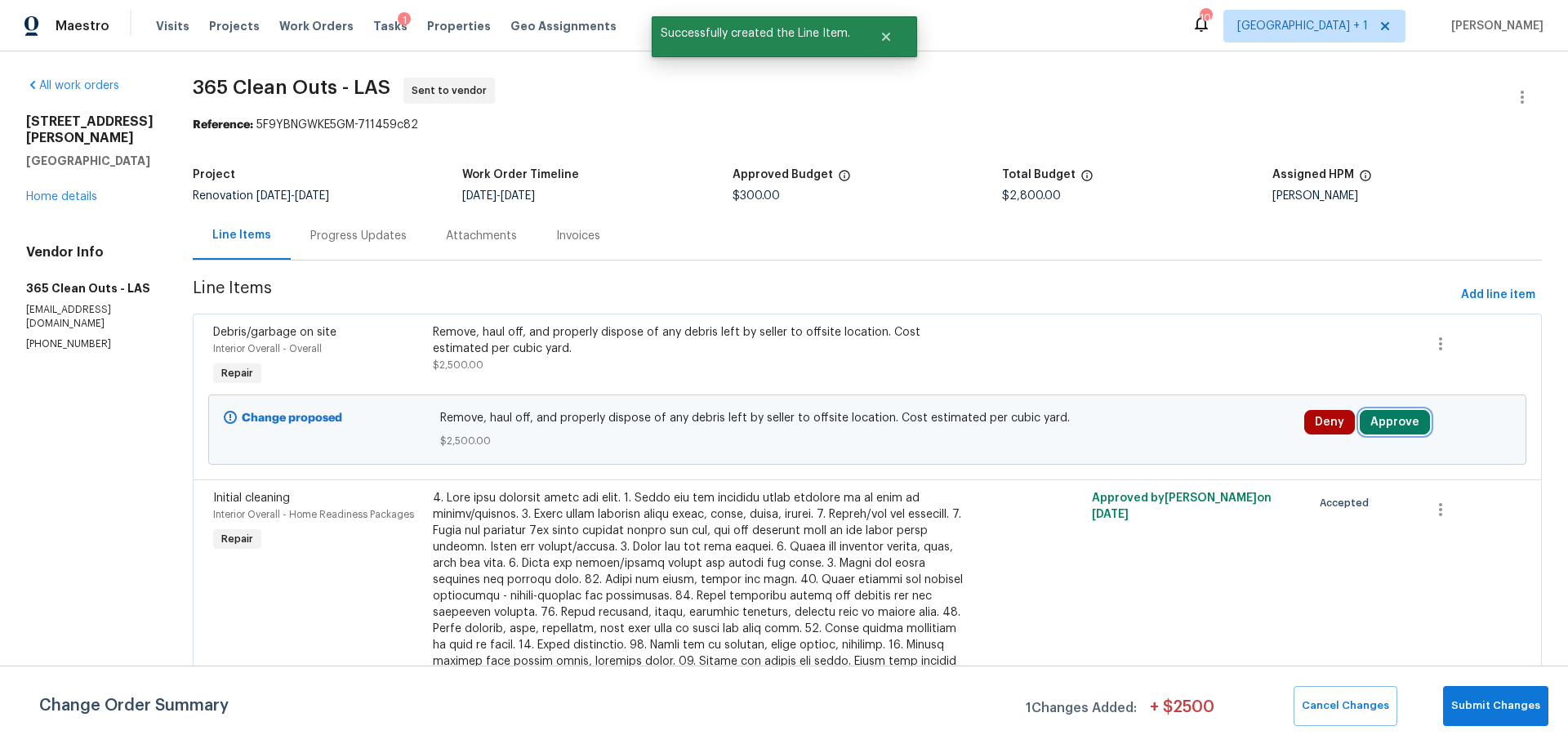
click at [1373, 426] on button "Approve" at bounding box center [1394, 422] width 70 height 24
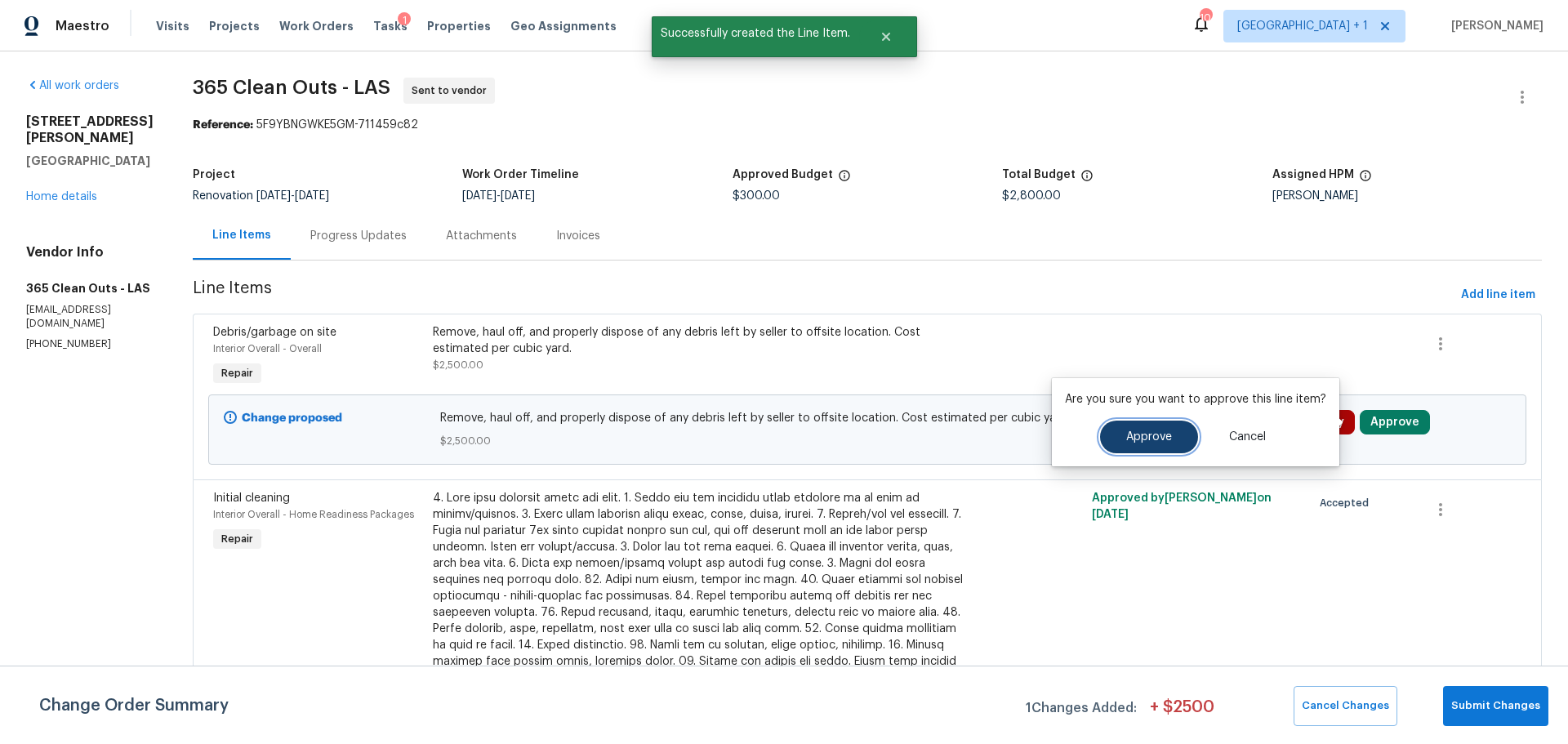
click at [1133, 442] on span "Approve" at bounding box center [1148, 437] width 46 height 13
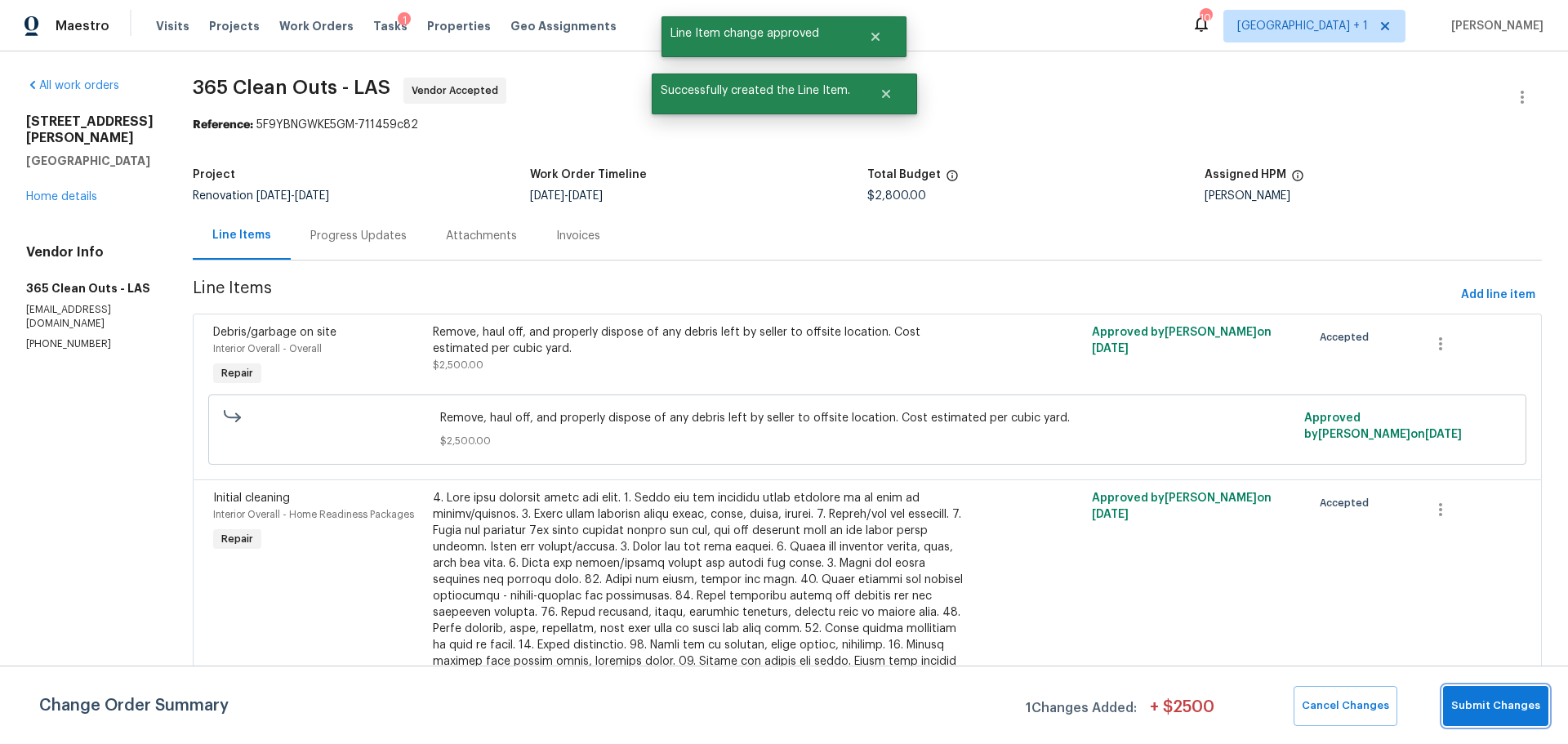
click at [1481, 700] on span "Submit Changes" at bounding box center [1495, 705] width 89 height 18
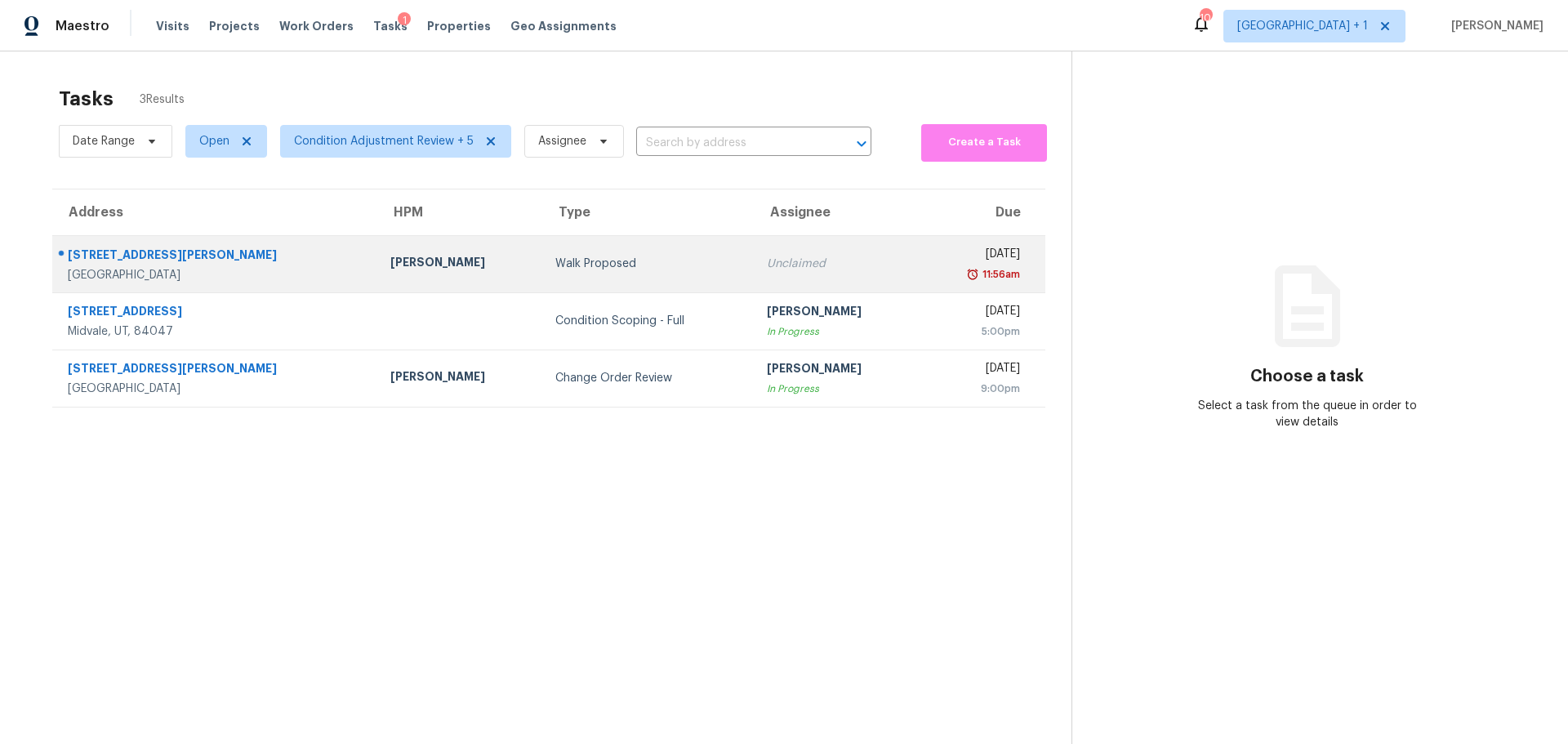
click at [221, 282] on div "[GEOGRAPHIC_DATA]" at bounding box center [216, 275] width 297 height 16
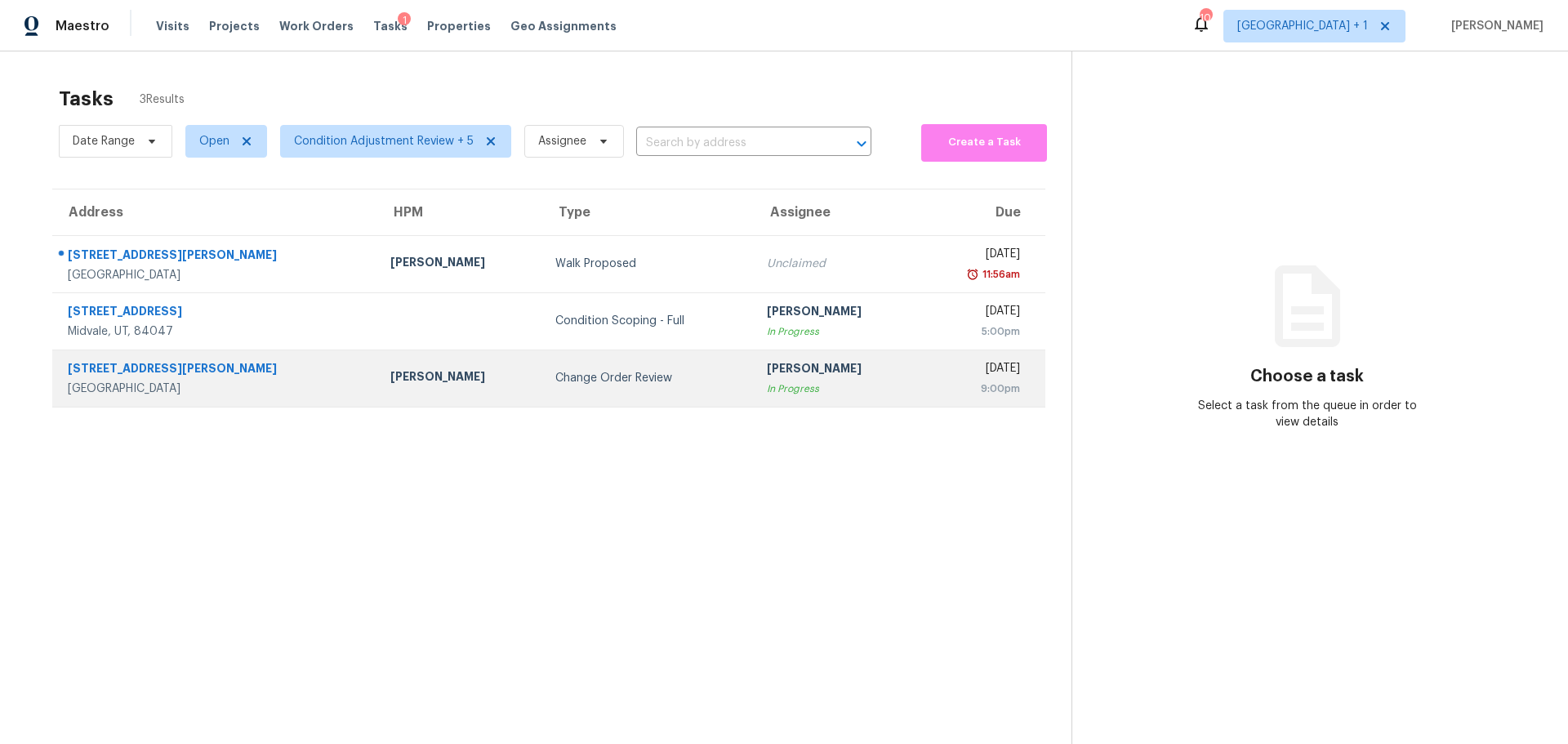
click at [162, 366] on div "6776 Alpine Brooks Ave" at bounding box center [216, 370] width 297 height 20
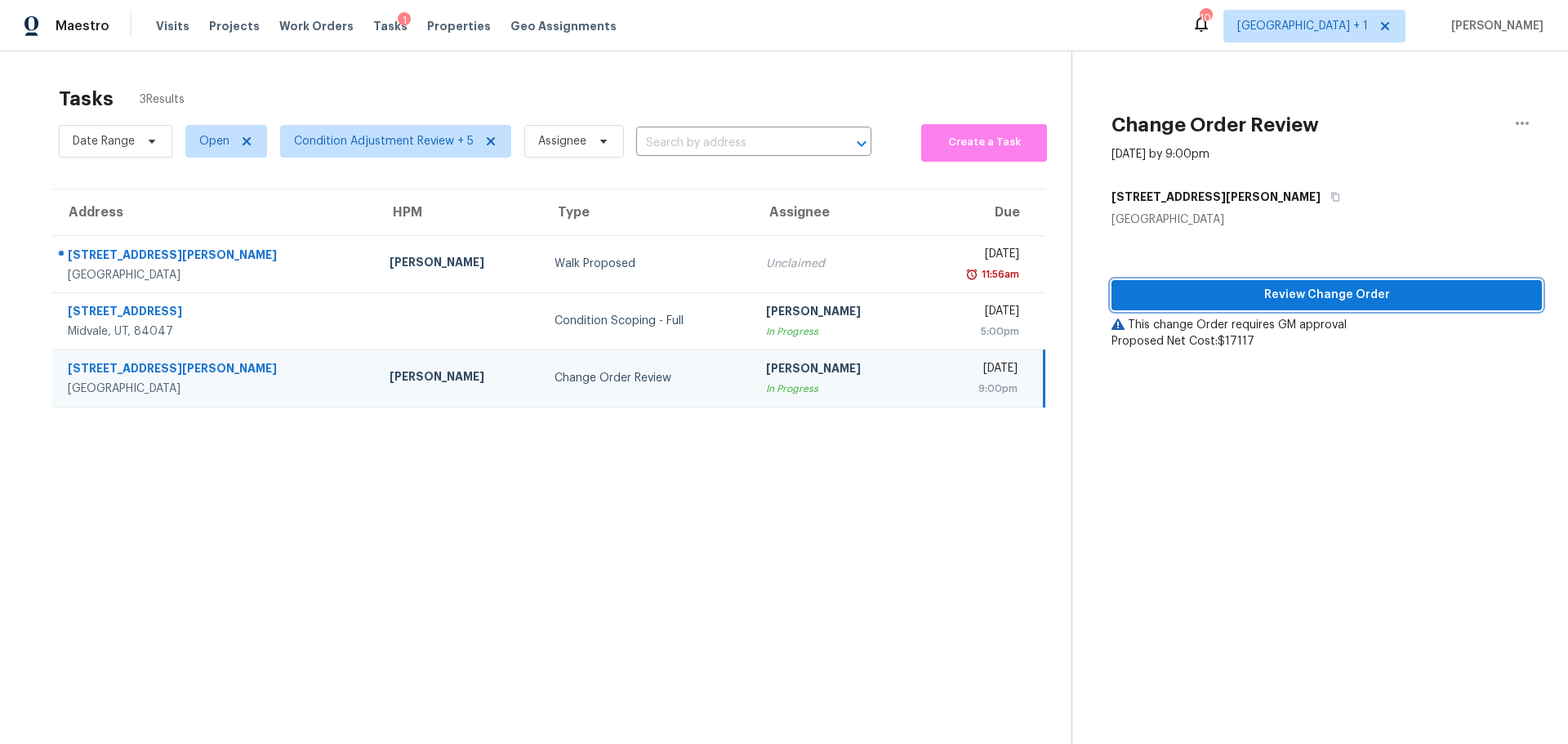
click at [1328, 286] on span "Review Change Order" at bounding box center [1327, 295] width 404 height 20
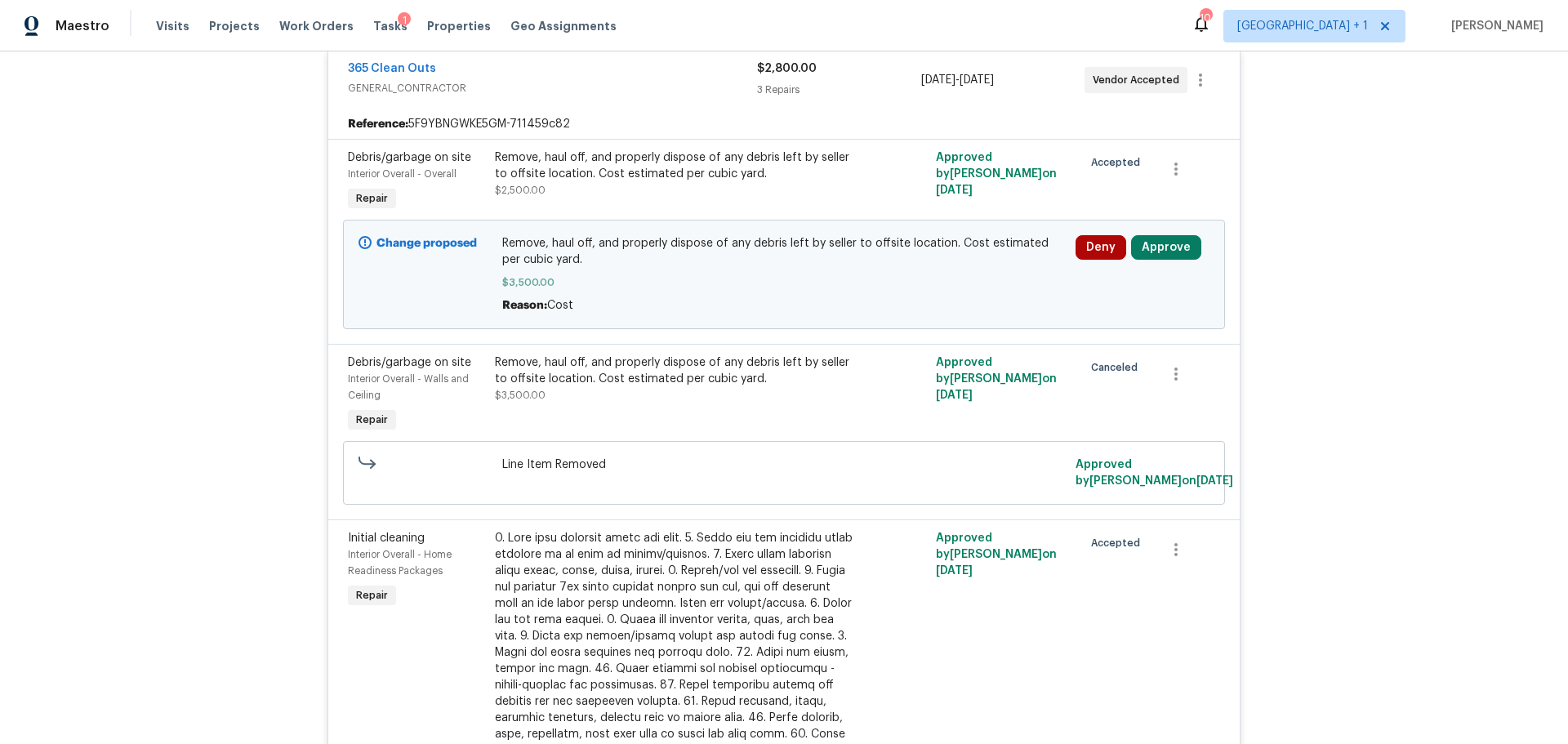
scroll to position [245, 0]
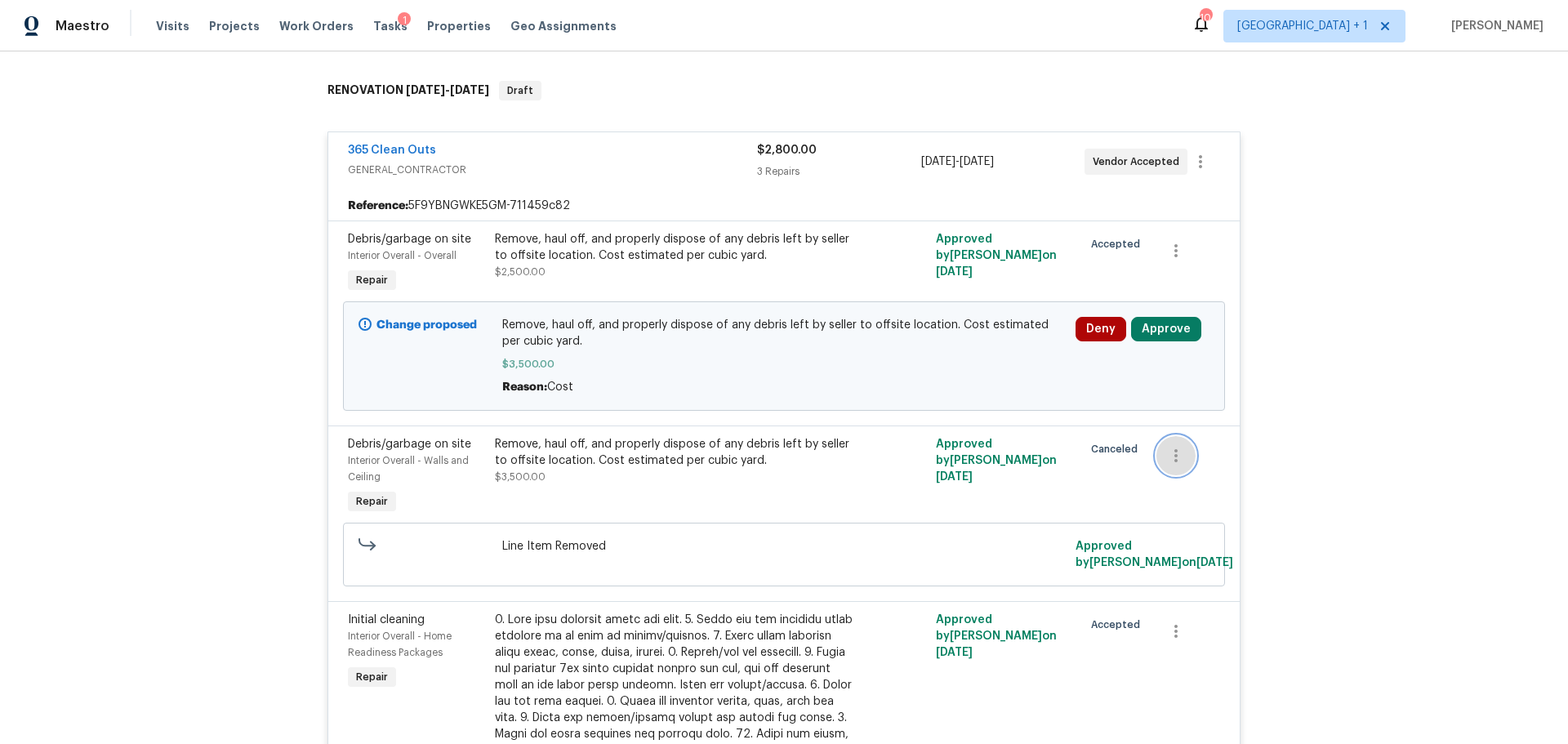
click at [1176, 455] on icon "button" at bounding box center [1176, 456] width 19 height 19
click at [1122, 454] on div at bounding box center [784, 372] width 1568 height 744
click at [1167, 246] on icon "button" at bounding box center [1176, 250] width 19 height 19
click at [797, 239] on div at bounding box center [784, 372] width 1568 height 744
click at [1181, 453] on button "button" at bounding box center [1175, 456] width 39 height 39
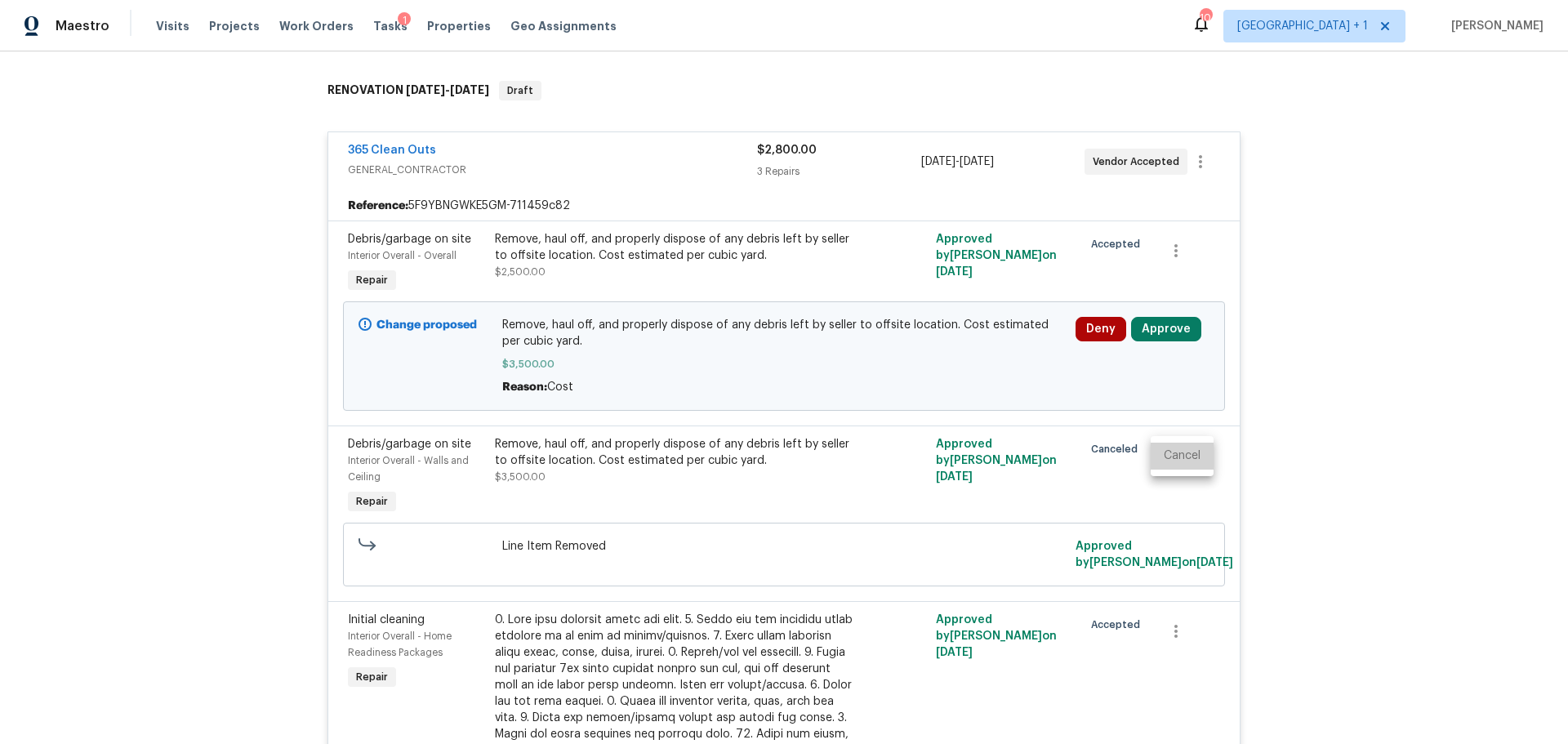
click at [1176, 457] on li "Cancel" at bounding box center [1182, 456] width 63 height 27
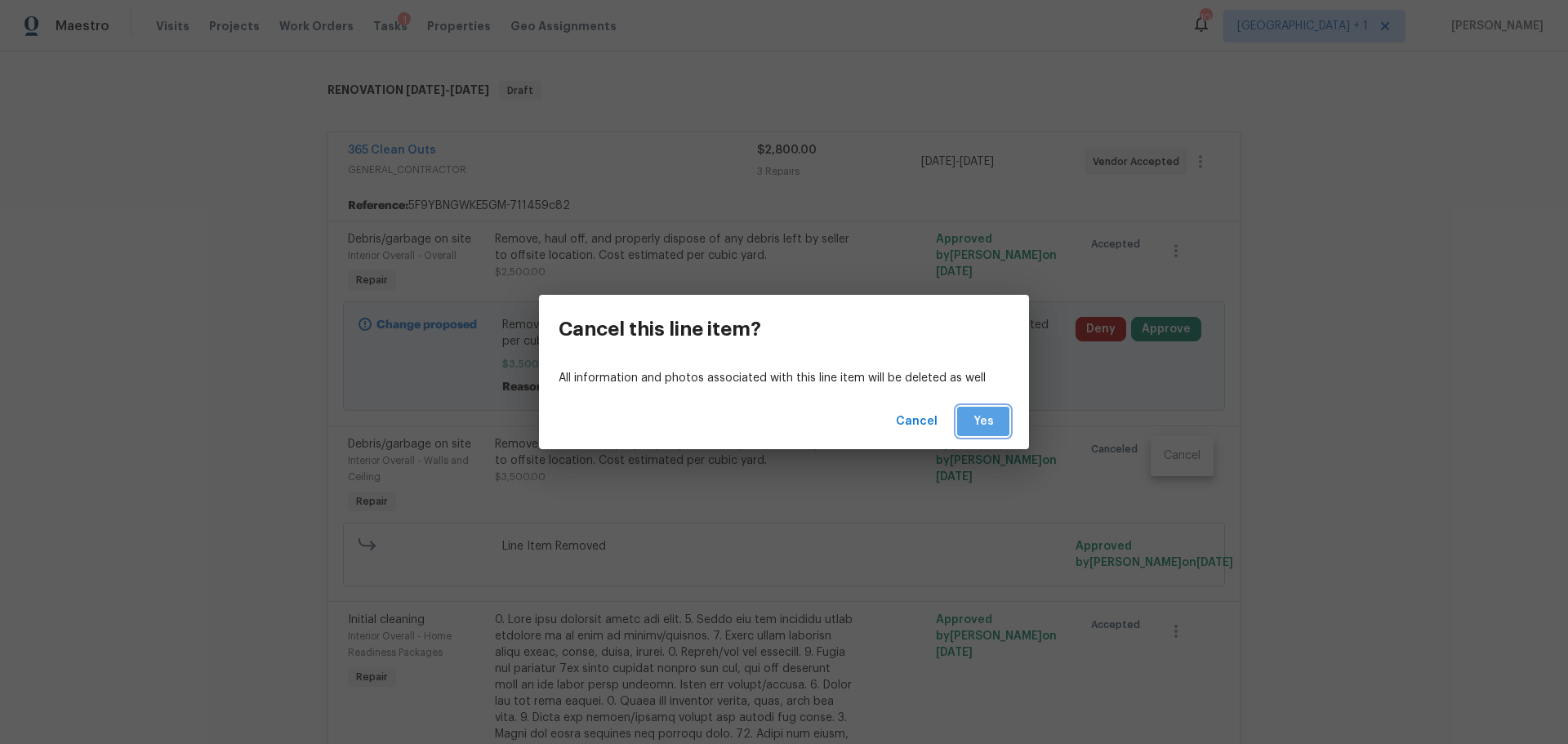
click at [982, 419] on span "Yes" at bounding box center [982, 421] width 26 height 20
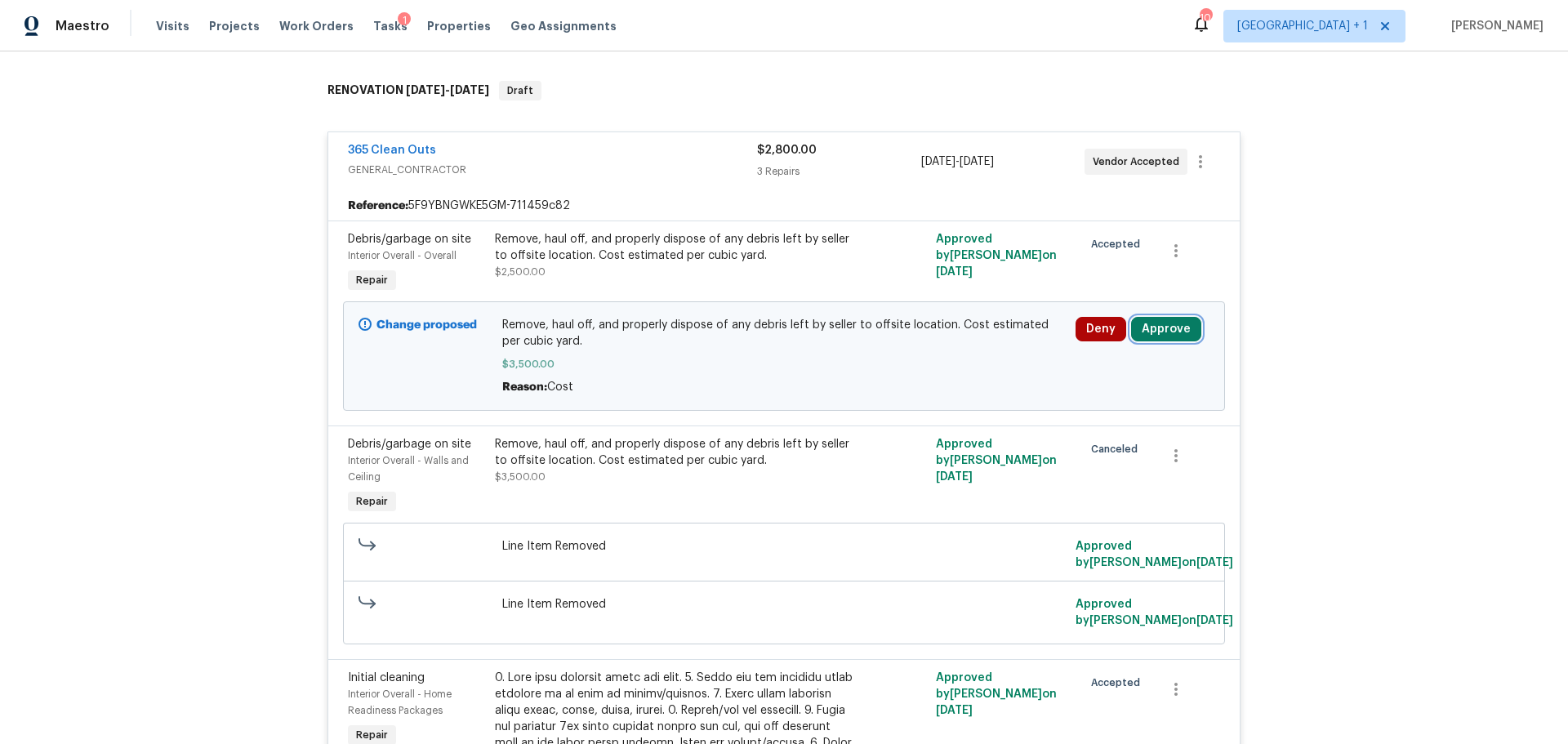
drag, startPoint x: 1157, startPoint y: 328, endPoint x: 1100, endPoint y: 386, distance: 81.3
click at [1100, 386] on div "Deny Approve" at bounding box center [1142, 356] width 144 height 88
click at [1160, 330] on button "Approve" at bounding box center [1166, 329] width 70 height 24
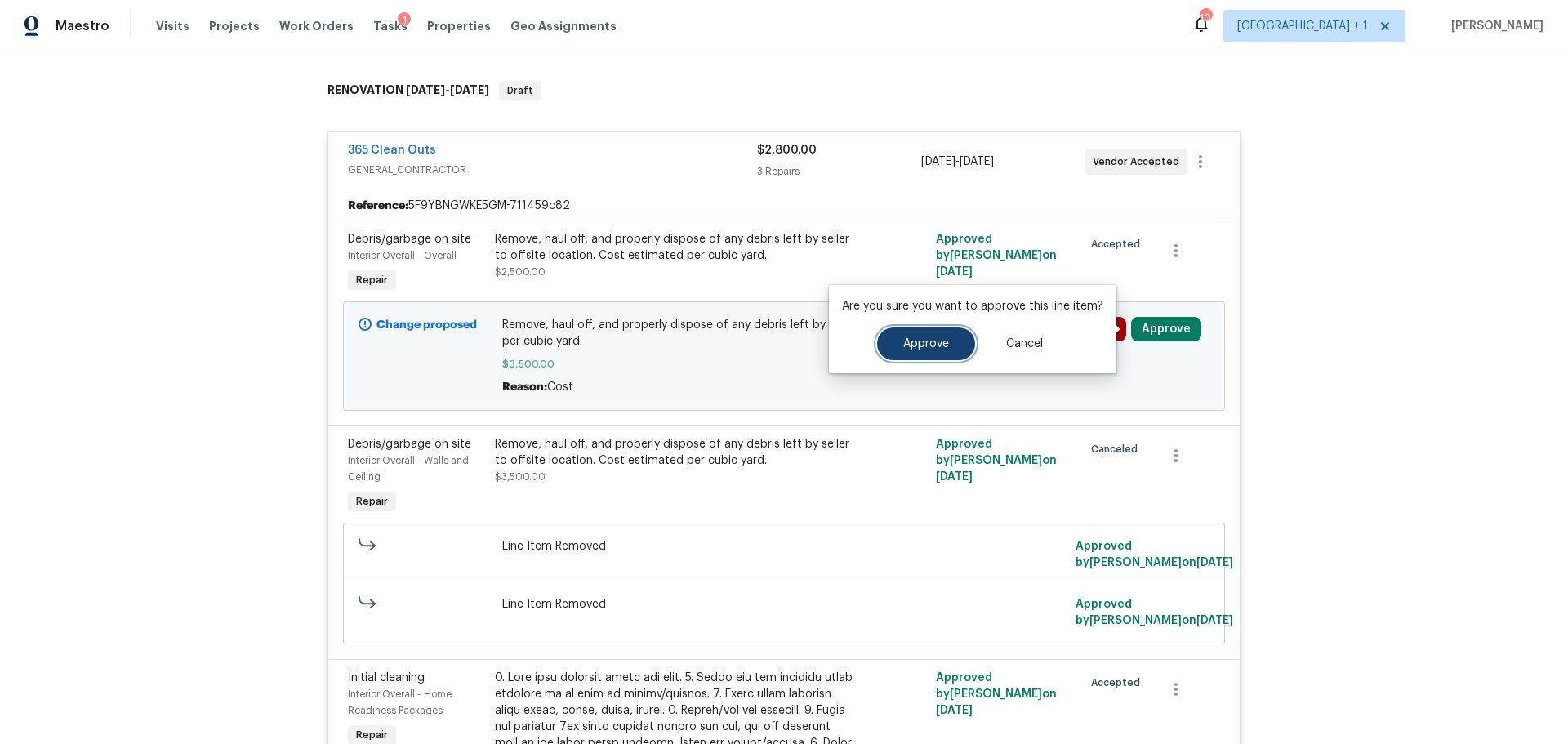
click at [885, 344] on button "Approve" at bounding box center [925, 344] width 98 height 33
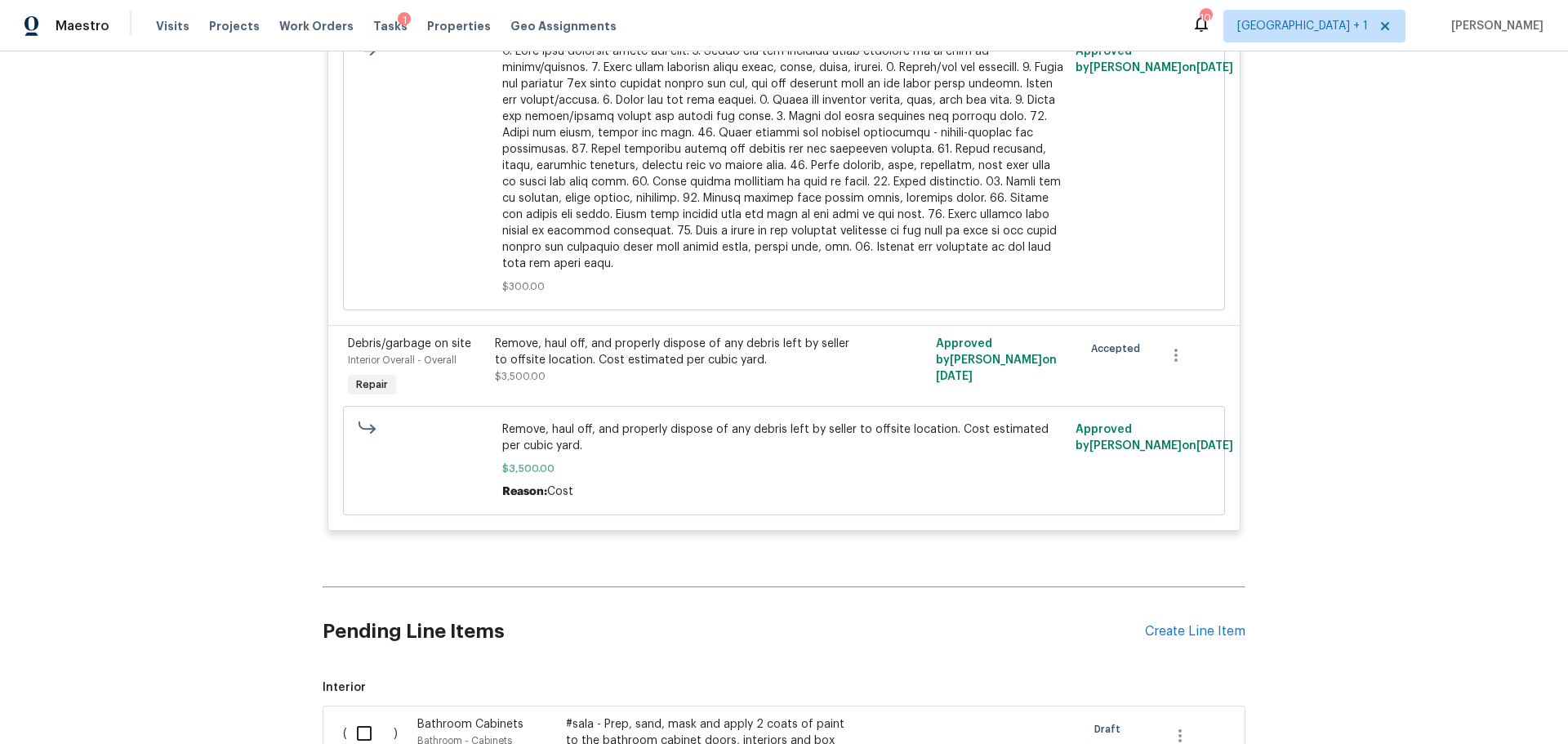
scroll to position [1062, 0]
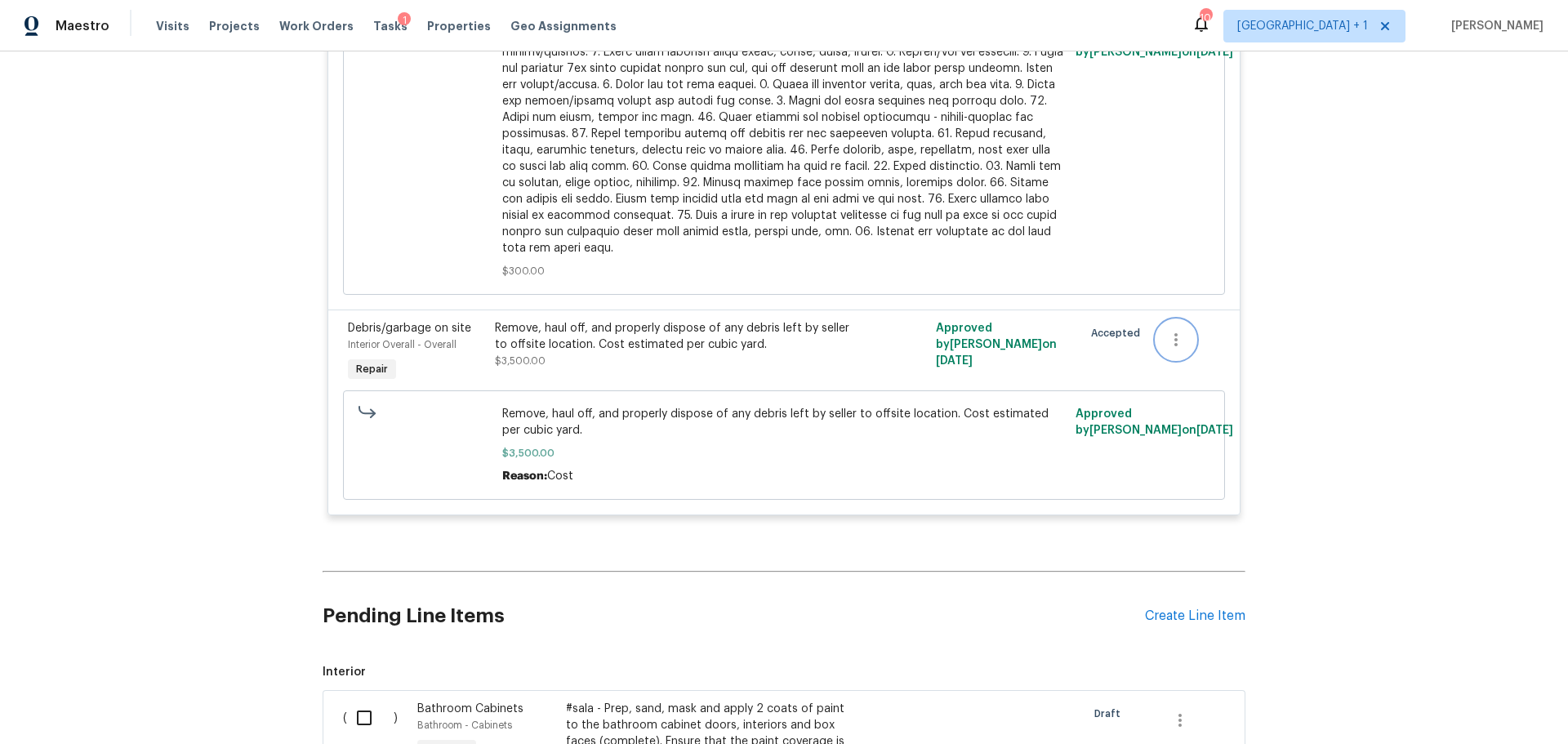
click at [1174, 337] on icon "button" at bounding box center [1176, 340] width 19 height 19
click at [790, 323] on div at bounding box center [784, 372] width 1568 height 744
click at [785, 347] on div "Remove, haul off, and properly dispose of any debris left by seller to offsite …" at bounding box center [673, 337] width 358 height 33
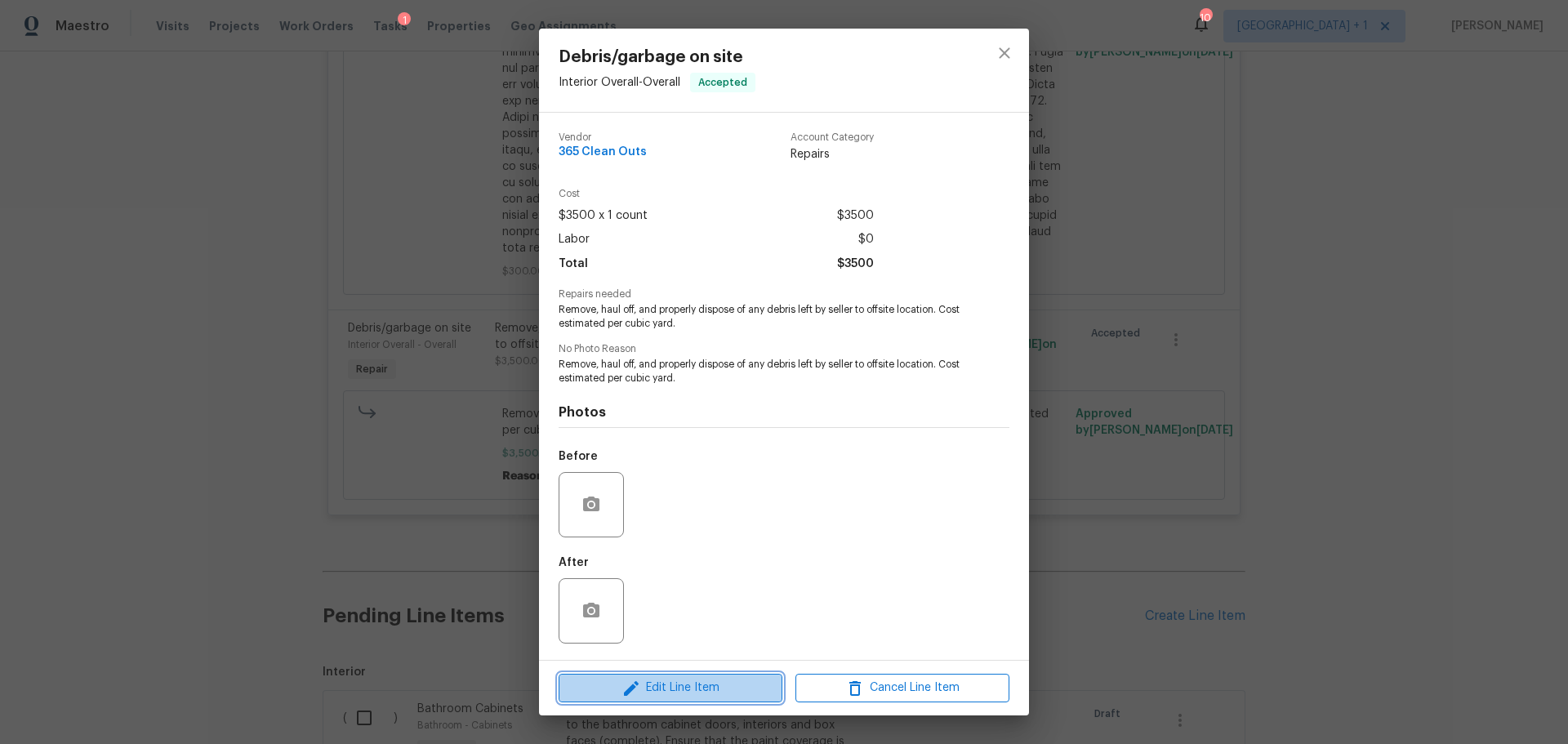
click at [720, 687] on span "Edit Line Item" at bounding box center [670, 688] width 214 height 20
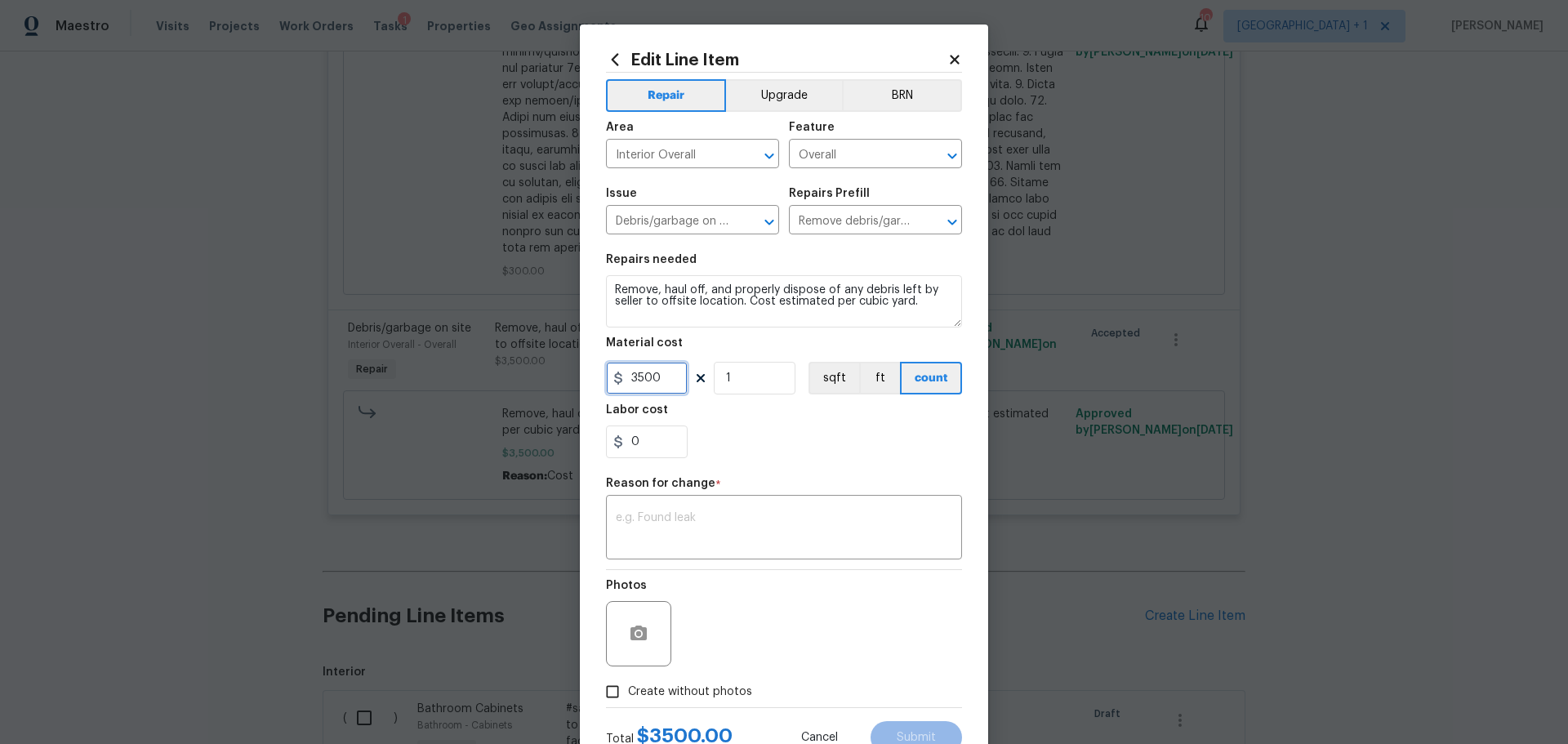
drag, startPoint x: 627, startPoint y: 378, endPoint x: 694, endPoint y: 369, distance: 67.6
click at [694, 371] on div "3500 1 sqft ft count" at bounding box center [784, 378] width 356 height 33
drag, startPoint x: 625, startPoint y: 377, endPoint x: 668, endPoint y: 377, distance: 43.0
click at [668, 377] on input "2500" at bounding box center [647, 378] width 81 height 33
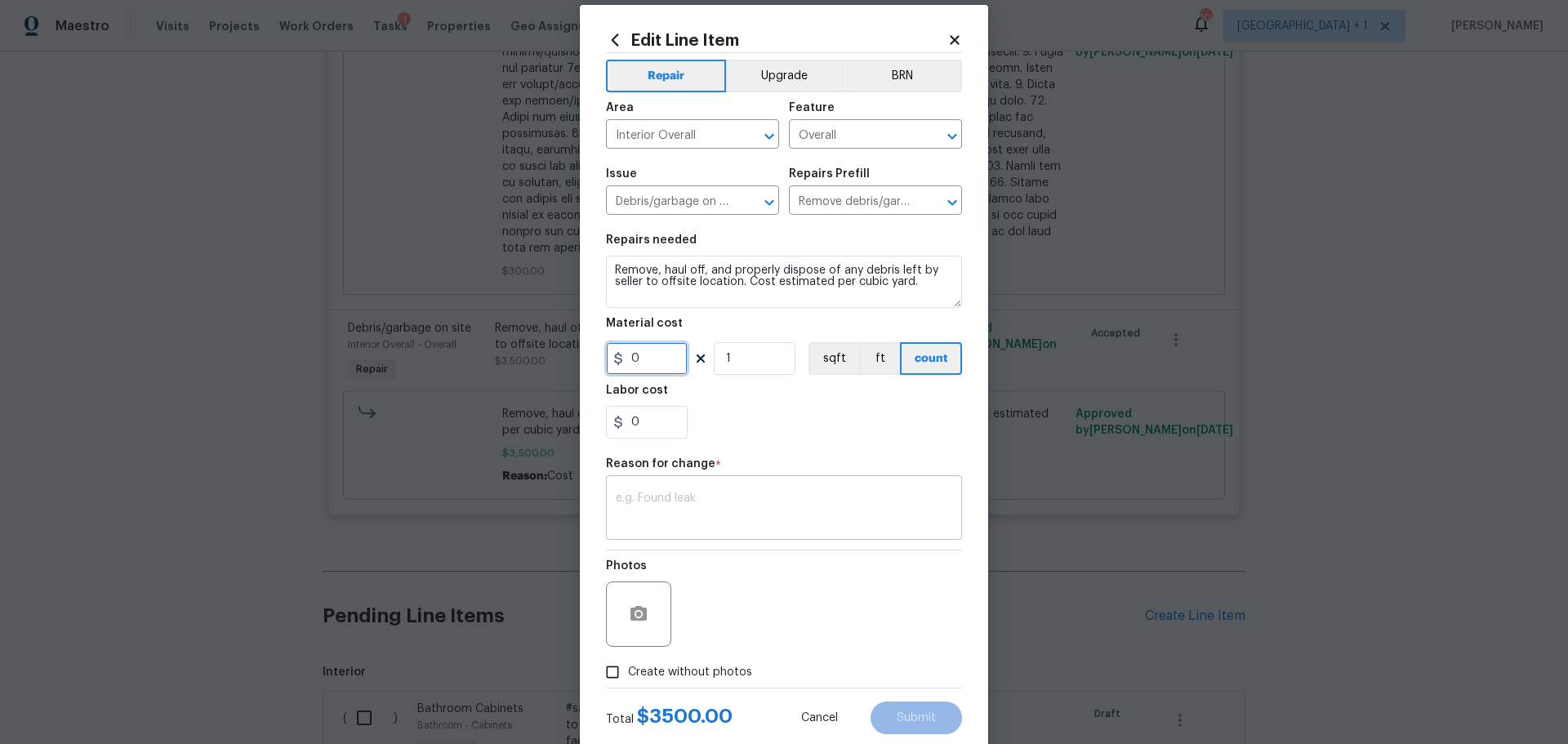
scroll to position [0, 0]
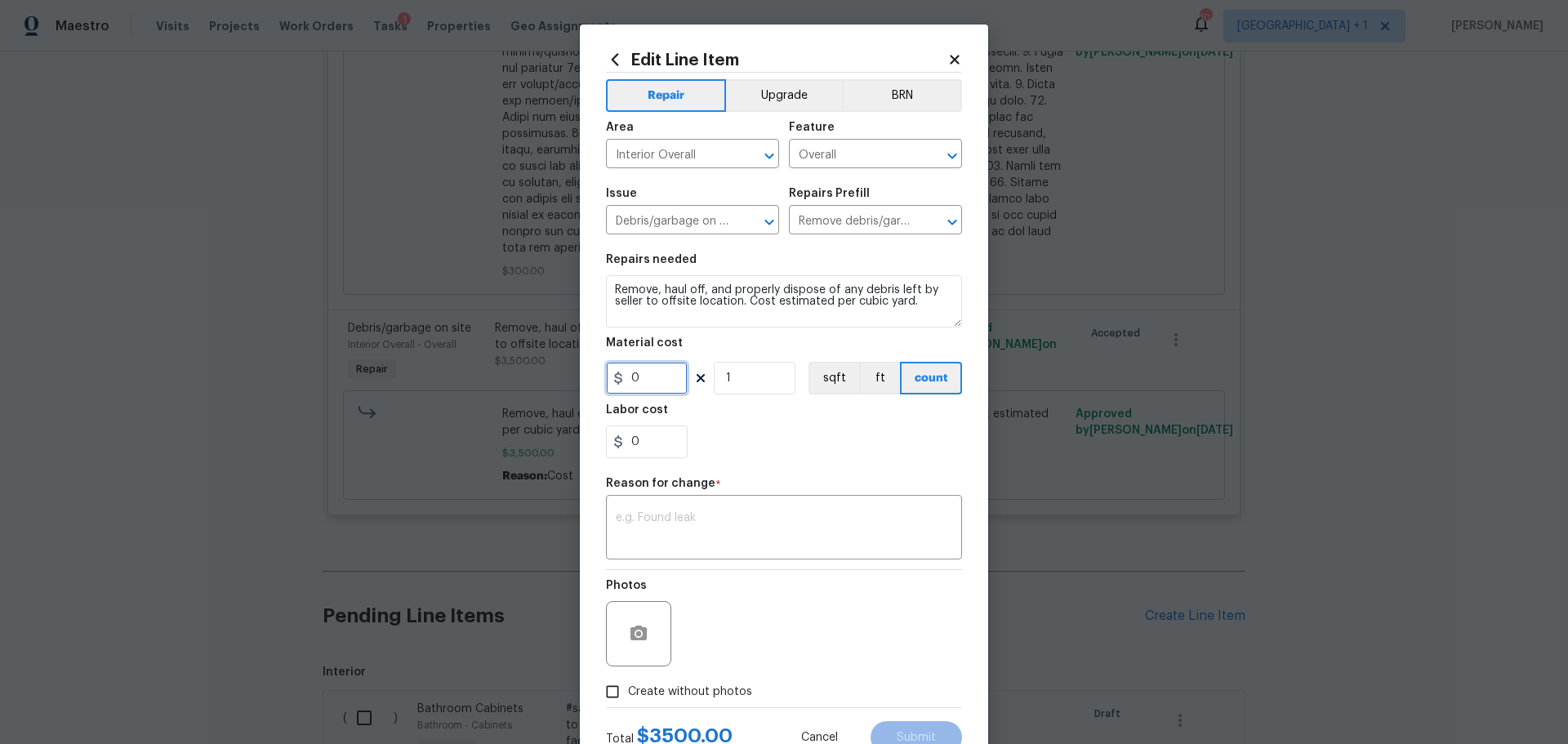
type input "0"
click at [951, 54] on icon at bounding box center [954, 59] width 15 height 15
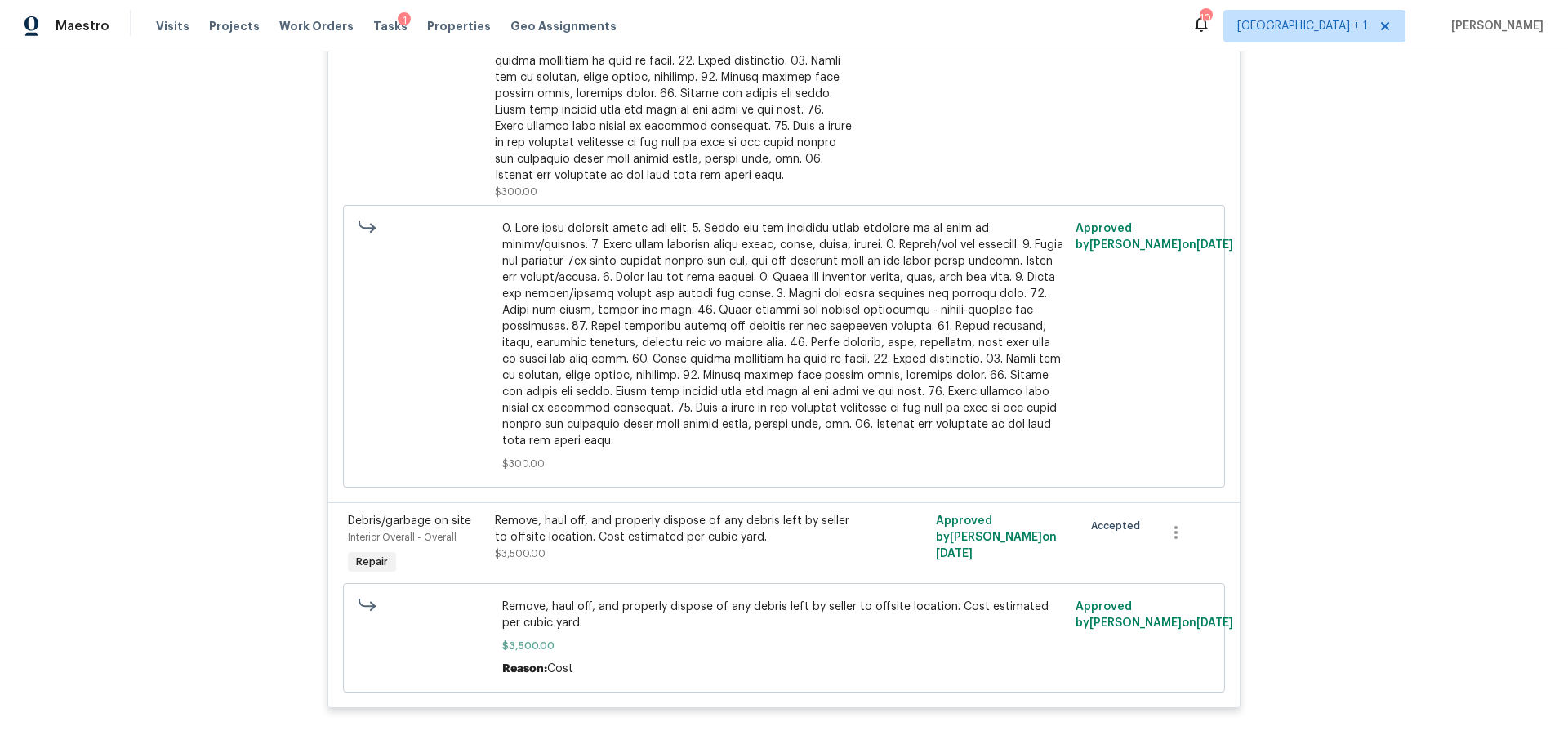
scroll to position [856, 0]
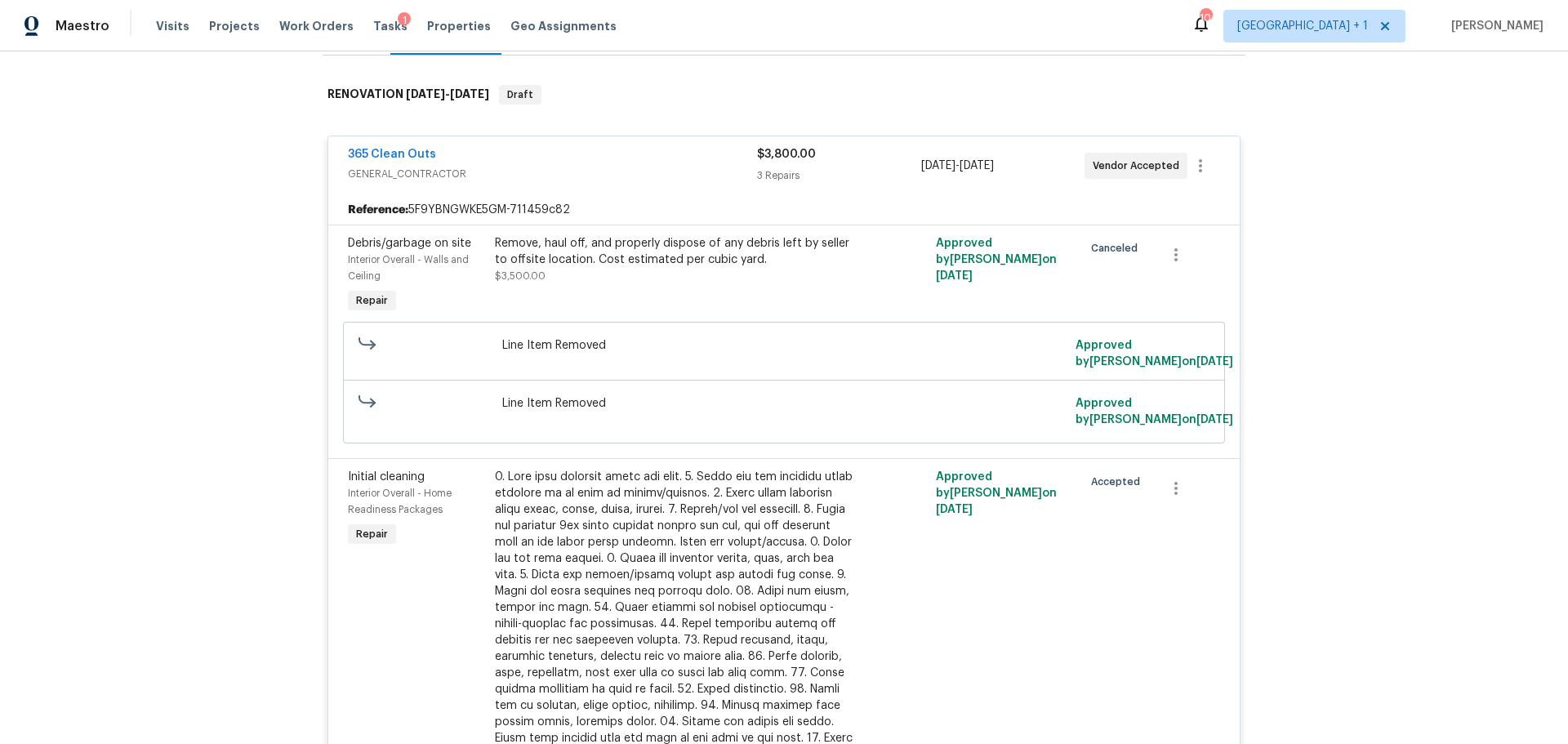
scroll to position [245, 0]
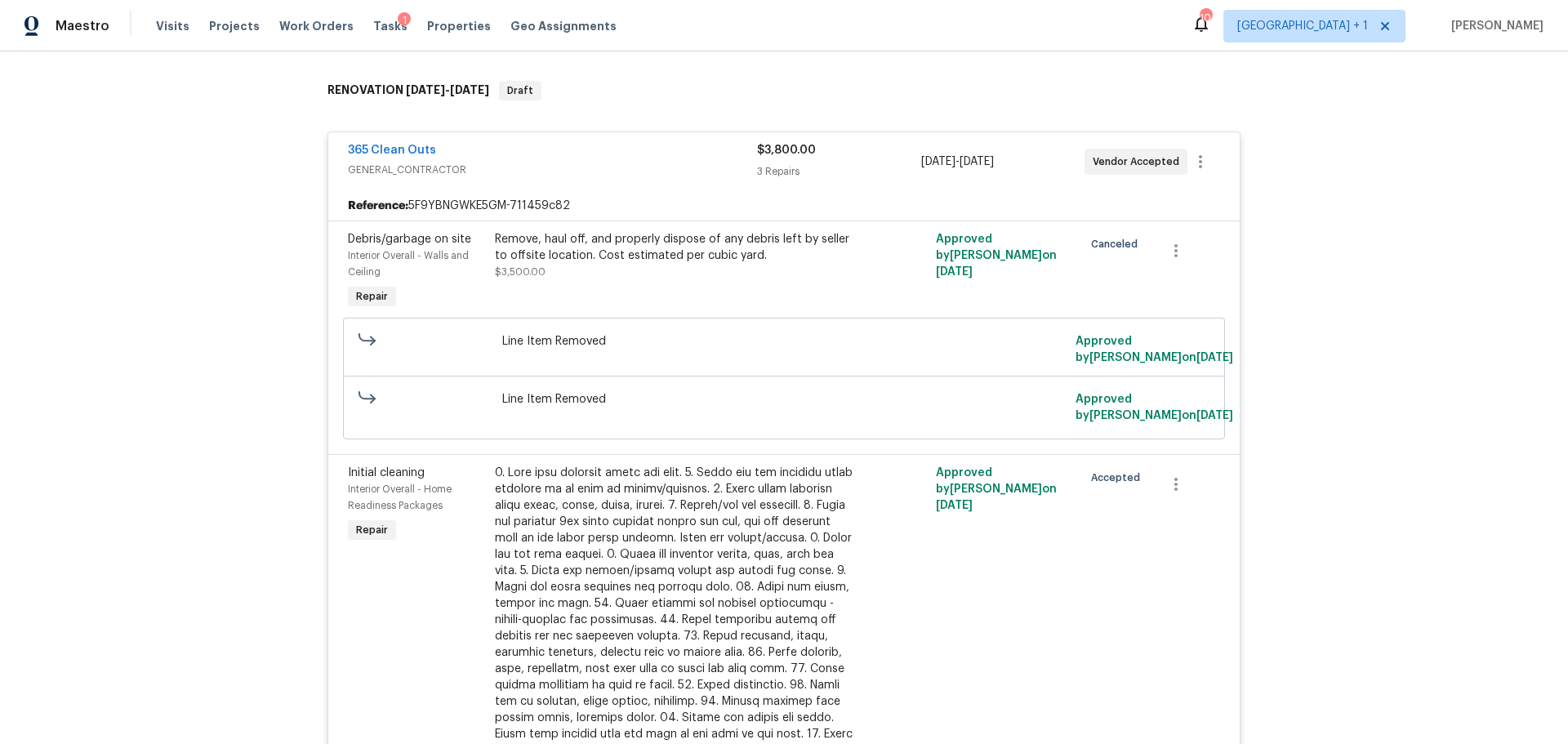
click at [601, 239] on div "Remove, haul off, and properly dispose of any debris left by seller to offsite …" at bounding box center [673, 247] width 358 height 33
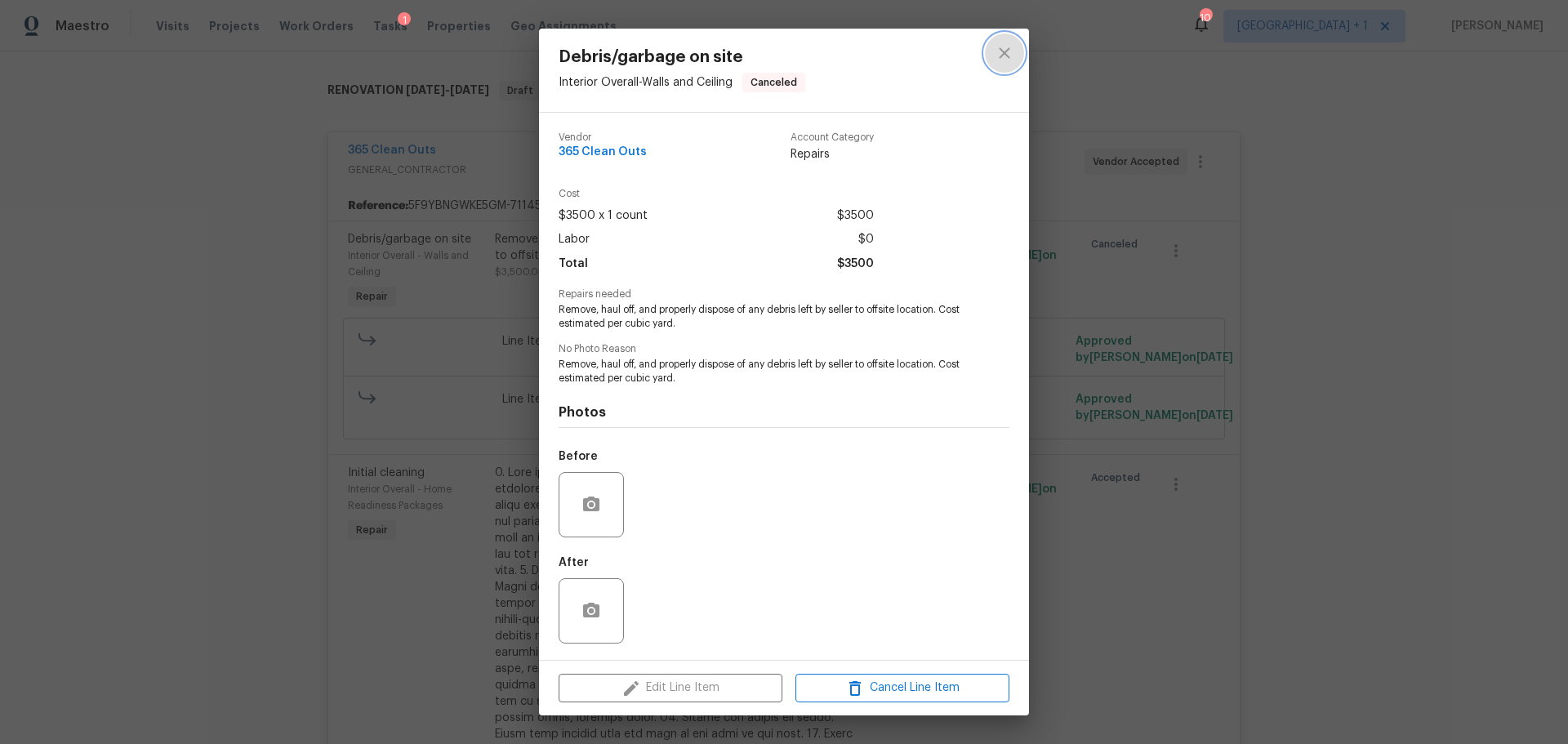
click at [1009, 49] on icon "close" at bounding box center [1004, 52] width 11 height 11
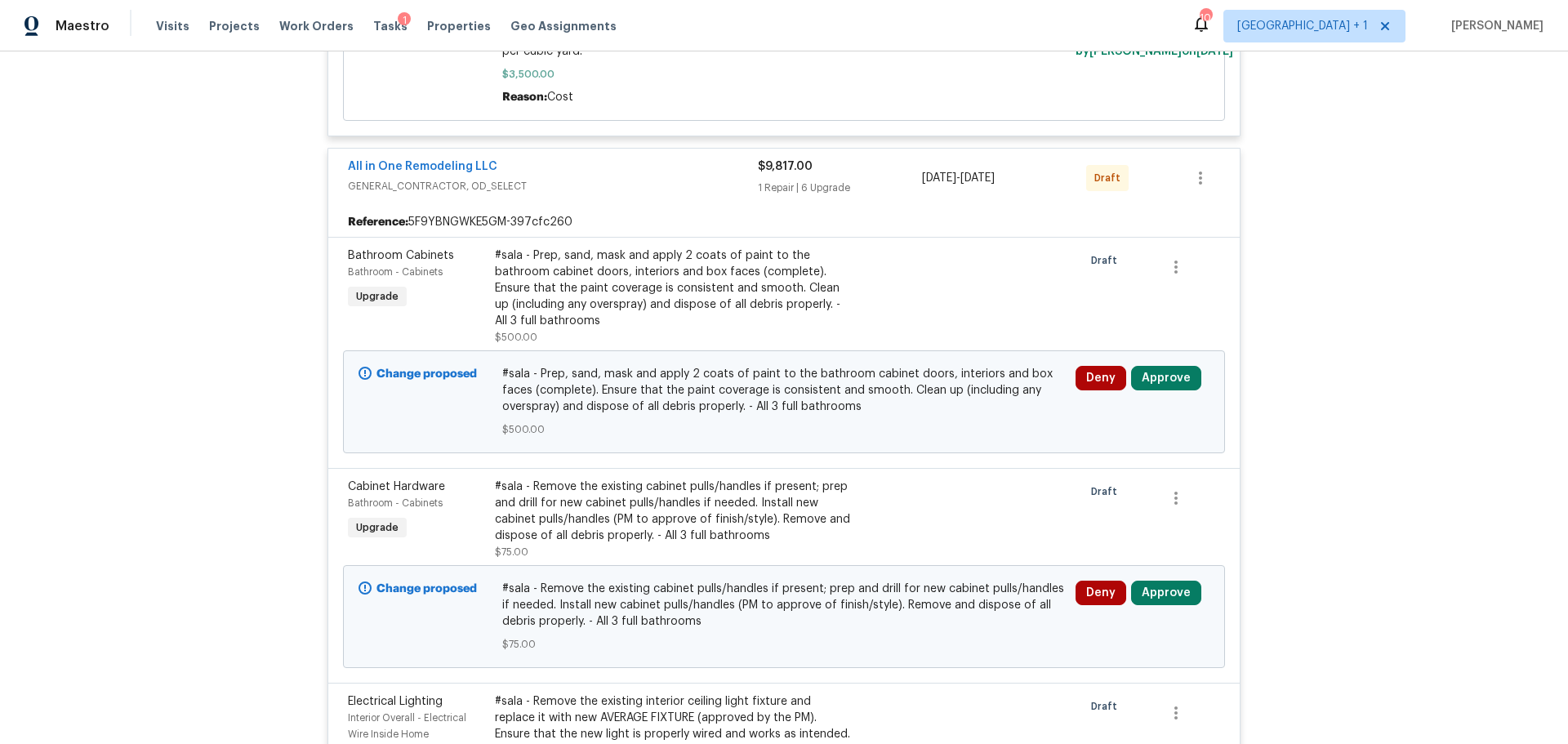
scroll to position [1715, 0]
